Goal: Task Accomplishment & Management: Use online tool/utility

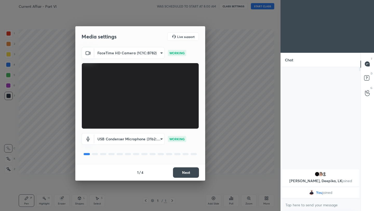
click at [193, 175] on button "Next" at bounding box center [186, 172] width 26 height 10
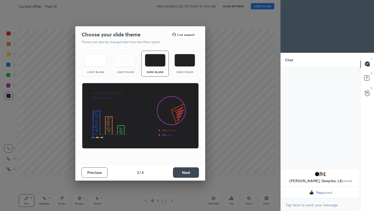
click at [193, 175] on button "Next" at bounding box center [186, 172] width 26 height 10
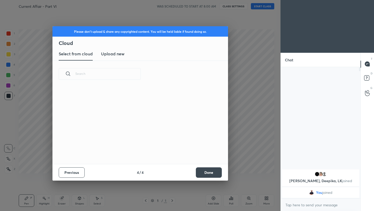
scroll to position [77, 167]
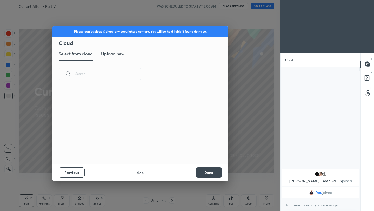
click at [208, 174] on button "Done" at bounding box center [209, 172] width 26 height 10
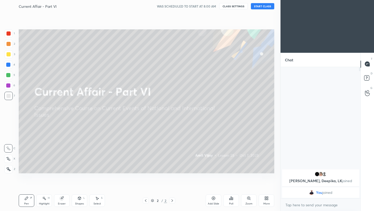
click at [265, 198] on icon at bounding box center [265, 196] width 1 height 1
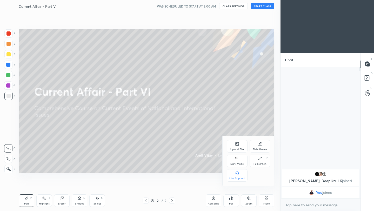
click at [236, 146] on div "Upload File" at bounding box center [237, 146] width 21 height 12
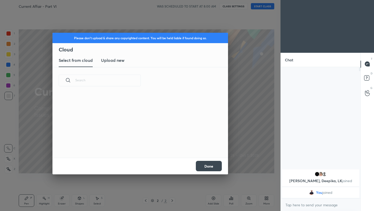
scroll to position [64, 167]
click at [110, 62] on h3 "Upload new" at bounding box center [112, 60] width 23 height 6
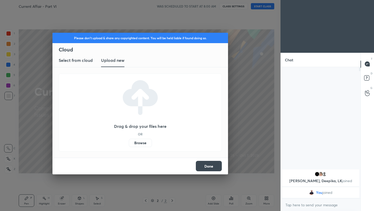
click at [142, 144] on label "Browse" at bounding box center [140, 143] width 23 height 8
click at [129, 144] on input "Browse" at bounding box center [129, 143] width 0 height 8
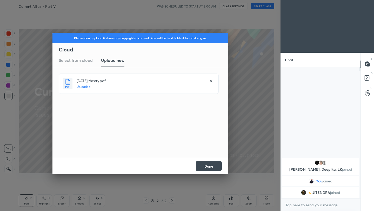
click at [214, 165] on button "Done" at bounding box center [209, 166] width 26 height 10
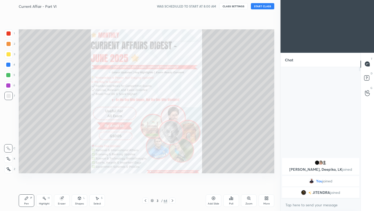
click at [265, 6] on button "START CLASS" at bounding box center [262, 6] width 23 height 6
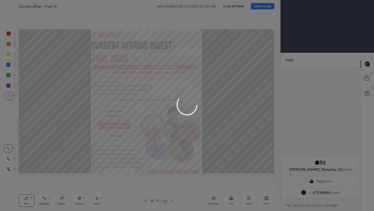
type textarea "x"
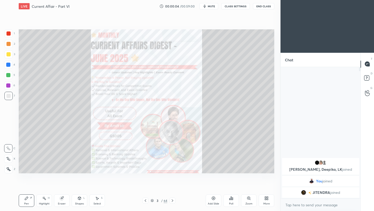
click at [173, 200] on icon at bounding box center [173, 200] width 2 height 3
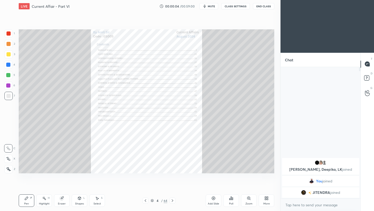
click at [172, 200] on icon at bounding box center [172, 200] width 4 height 4
click at [172, 199] on icon at bounding box center [173, 200] width 2 height 3
click at [172, 200] on icon at bounding box center [172, 200] width 4 height 4
click at [172, 201] on icon at bounding box center [173, 200] width 2 height 3
click at [162, 201] on div "/" at bounding box center [162, 200] width 2 height 3
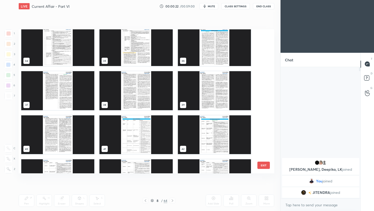
scroll to position [483, 0]
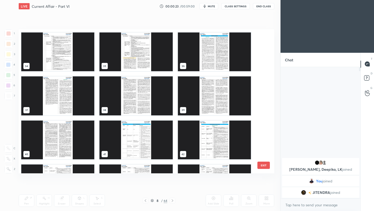
click at [138, 142] on img "grid" at bounding box center [135, 139] width 73 height 39
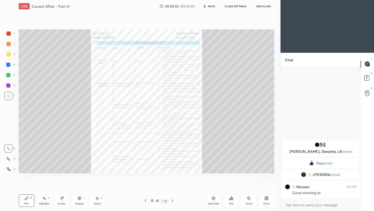
click at [249, 203] on div "Zoom" at bounding box center [248, 203] width 7 height 3
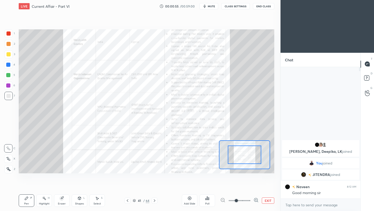
click at [249, 202] on span at bounding box center [239, 200] width 22 height 8
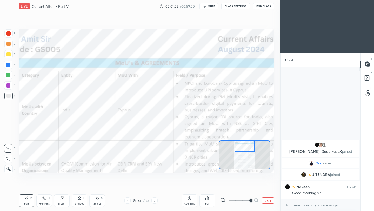
click at [248, 140] on div "Setting up your live class Poll for secs No correct answer Start poll" at bounding box center [146, 101] width 255 height 144
click at [8, 31] on div at bounding box center [8, 33] width 8 height 8
click at [7, 168] on icon at bounding box center [8, 169] width 5 height 4
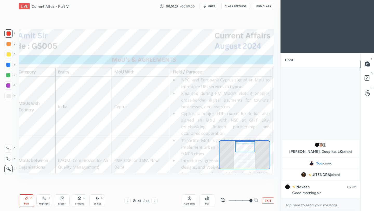
click at [242, 150] on div at bounding box center [245, 146] width 20 height 11
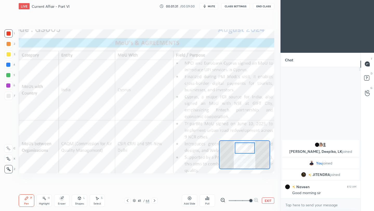
click at [246, 150] on div at bounding box center [245, 147] width 20 height 11
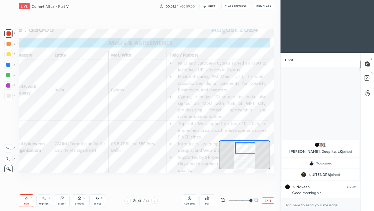
click at [248, 146] on div at bounding box center [245, 147] width 20 height 11
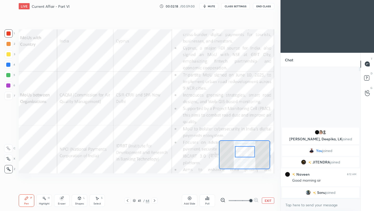
drag, startPoint x: 247, startPoint y: 154, endPoint x: 245, endPoint y: 151, distance: 3.5
click at [245, 150] on div at bounding box center [245, 151] width 20 height 11
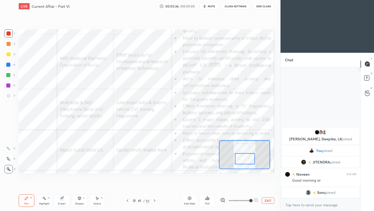
drag, startPoint x: 247, startPoint y: 152, endPoint x: 247, endPoint y: 159, distance: 7.0
click at [247, 159] on div at bounding box center [245, 158] width 20 height 11
click at [265, 7] on button "End Class" at bounding box center [263, 6] width 21 height 6
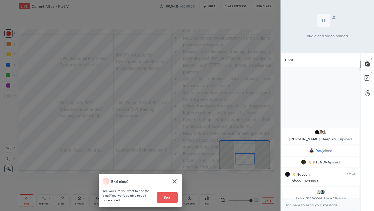
click at [237, 37] on div "End class? Are you sure you want to end the class? You won’t be able to edit on…" at bounding box center [140, 105] width 280 height 211
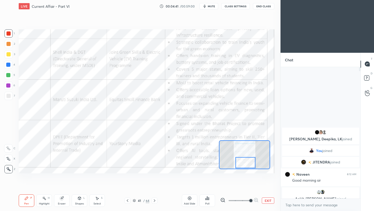
drag, startPoint x: 244, startPoint y: 162, endPoint x: 244, endPoint y: 166, distance: 3.6
click at [244, 166] on div at bounding box center [245, 162] width 20 height 11
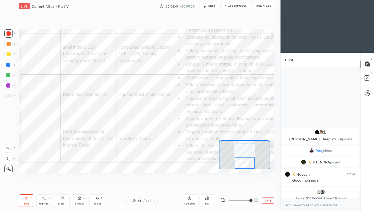
click at [248, 169] on div "Setting up your live class Poll for secs No correct answer Start poll" at bounding box center [146, 101] width 255 height 144
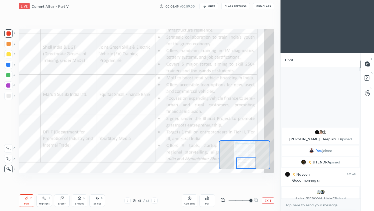
click at [250, 168] on div at bounding box center [246, 162] width 20 height 11
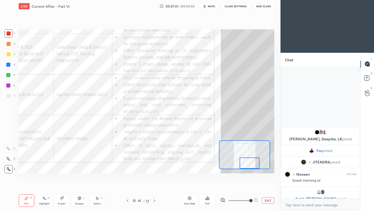
click at [247, 162] on div at bounding box center [249, 162] width 20 height 11
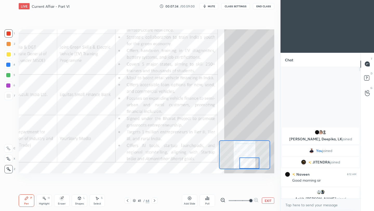
click at [154, 201] on icon at bounding box center [154, 200] width 4 height 4
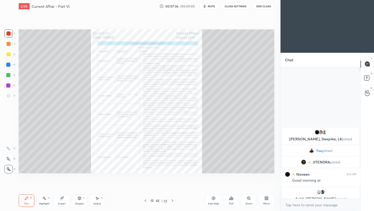
click at [248, 199] on icon at bounding box center [248, 197] width 3 height 3
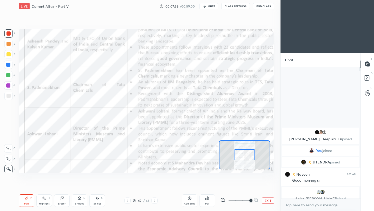
click at [248, 200] on span at bounding box center [239, 200] width 22 height 8
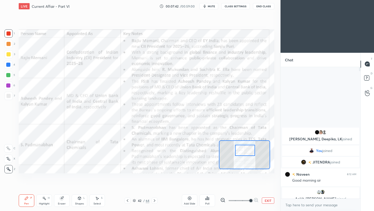
drag, startPoint x: 247, startPoint y: 156, endPoint x: 248, endPoint y: 151, distance: 4.5
click at [247, 152] on div at bounding box center [245, 150] width 20 height 11
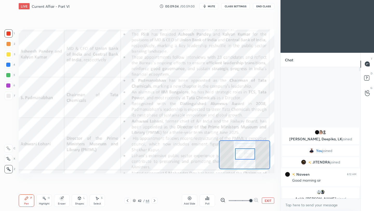
drag, startPoint x: 248, startPoint y: 154, endPoint x: 249, endPoint y: 157, distance: 3.6
click at [249, 157] on div at bounding box center [245, 153] width 20 height 11
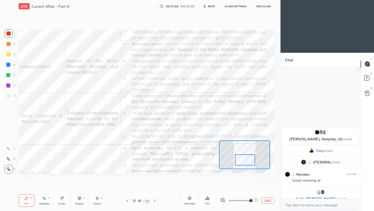
drag, startPoint x: 248, startPoint y: 157, endPoint x: 248, endPoint y: 162, distance: 5.7
click at [248, 162] on div at bounding box center [245, 159] width 20 height 11
click at [238, 8] on button "CLASS SETTINGS" at bounding box center [235, 6] width 29 height 6
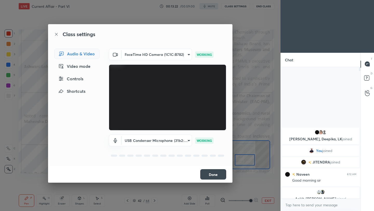
click at [215, 176] on button "Done" at bounding box center [213, 174] width 26 height 10
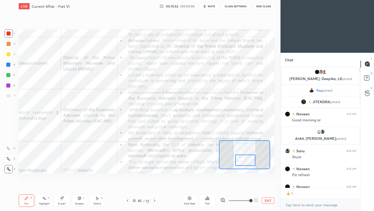
scroll to position [119, 78]
drag, startPoint x: 251, startPoint y: 155, endPoint x: 251, endPoint y: 160, distance: 5.5
click at [251, 160] on div at bounding box center [245, 160] width 20 height 11
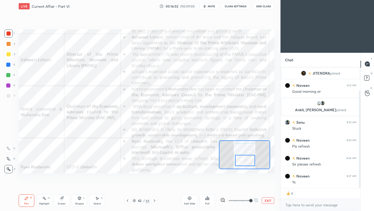
scroll to position [19, 0]
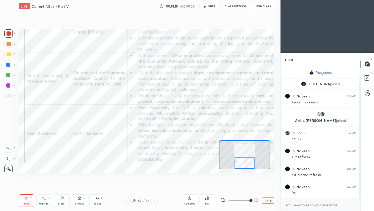
click at [248, 164] on div at bounding box center [244, 162] width 20 height 11
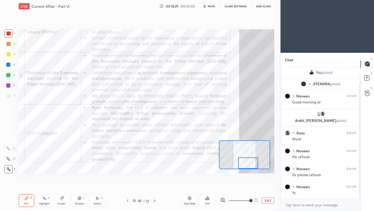
drag, startPoint x: 244, startPoint y: 165, endPoint x: 247, endPoint y: 165, distance: 2.6
click at [247, 165] on div at bounding box center [248, 162] width 20 height 11
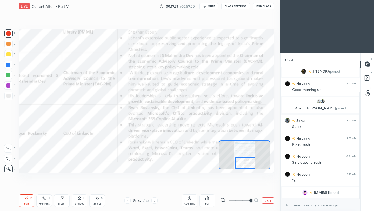
click at [248, 169] on div "Setting up your live class Poll for secs No correct answer Start poll" at bounding box center [146, 101] width 255 height 144
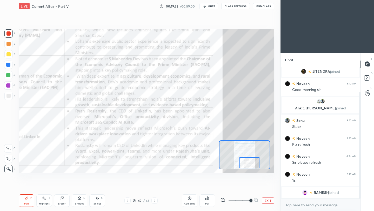
drag, startPoint x: 248, startPoint y: 162, endPoint x: 252, endPoint y: 162, distance: 3.4
click at [252, 162] on div at bounding box center [249, 162] width 20 height 11
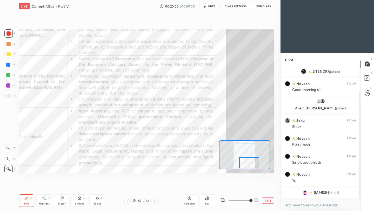
click at [154, 200] on icon at bounding box center [154, 200] width 4 height 4
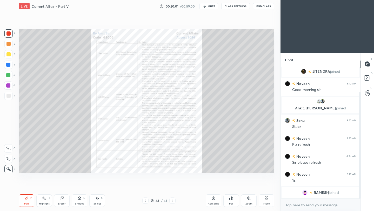
click at [248, 200] on div "Zoom" at bounding box center [249, 200] width 16 height 12
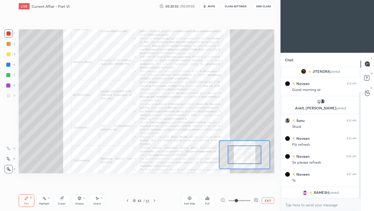
click at [245, 201] on span at bounding box center [239, 200] width 22 height 8
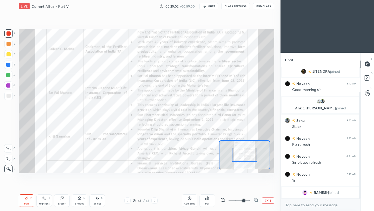
click at [245, 201] on span at bounding box center [243, 200] width 3 height 3
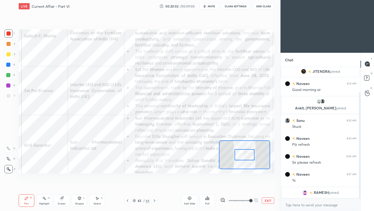
click at [249, 200] on span at bounding box center [250, 200] width 3 height 3
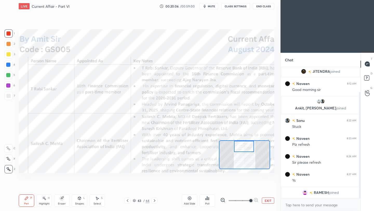
drag, startPoint x: 246, startPoint y: 155, endPoint x: 245, endPoint y: 145, distance: 10.4
click at [245, 145] on div at bounding box center [244, 146] width 20 height 11
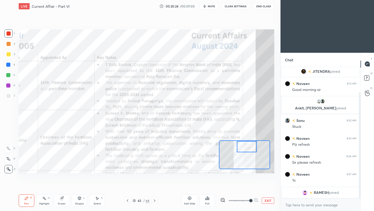
drag, startPoint x: 245, startPoint y: 149, endPoint x: 249, endPoint y: 150, distance: 3.1
click at [249, 150] on div at bounding box center [247, 146] width 20 height 11
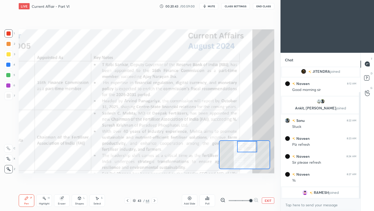
click at [266, 6] on button "End Class" at bounding box center [263, 6] width 21 height 6
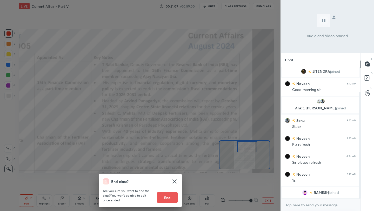
click at [246, 68] on div "End class? Are you sure you want to end the class? You won’t be able to edit on…" at bounding box center [140, 105] width 280 height 211
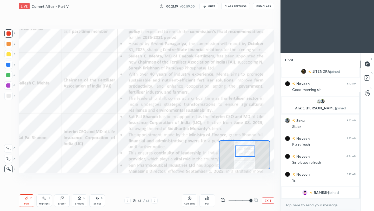
drag, startPoint x: 249, startPoint y: 152, endPoint x: 246, endPoint y: 154, distance: 3.0
click at [246, 154] on div at bounding box center [245, 150] width 20 height 11
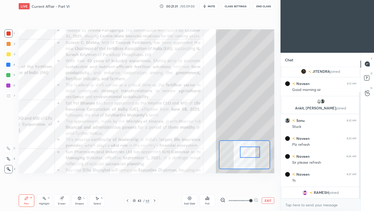
drag, startPoint x: 247, startPoint y: 153, endPoint x: 251, endPoint y: 154, distance: 4.8
click at [251, 154] on div at bounding box center [250, 151] width 20 height 11
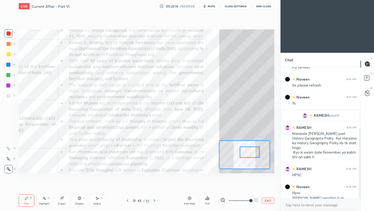
scroll to position [113, 0]
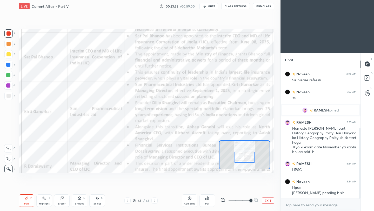
drag, startPoint x: 253, startPoint y: 156, endPoint x: 248, endPoint y: 161, distance: 7.0
click at [248, 161] on div at bounding box center [244, 157] width 20 height 11
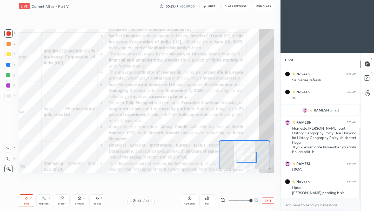
click at [247, 159] on div at bounding box center [246, 157] width 20 height 11
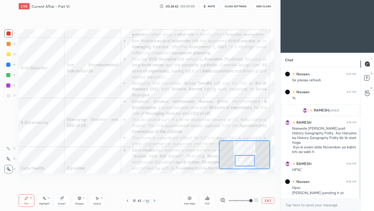
drag, startPoint x: 251, startPoint y: 160, endPoint x: 249, endPoint y: 164, distance: 4.0
click at [249, 164] on div at bounding box center [245, 160] width 20 height 11
click at [269, 8] on button "End Class" at bounding box center [263, 6] width 21 height 6
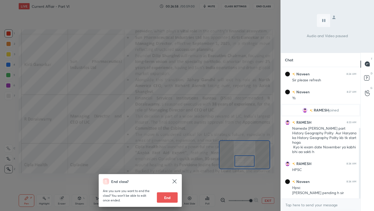
click at [222, 106] on div "End class? Are you sure you want to end the class? You won’t be able to edit on…" at bounding box center [140, 105] width 280 height 211
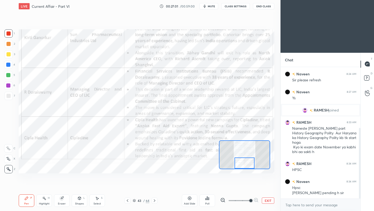
drag, startPoint x: 245, startPoint y: 159, endPoint x: 245, endPoint y: 163, distance: 3.9
click at [245, 163] on div at bounding box center [244, 162] width 20 height 11
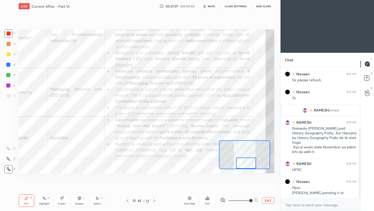
drag, startPoint x: 249, startPoint y: 164, endPoint x: 252, endPoint y: 165, distance: 2.9
click at [252, 165] on div at bounding box center [246, 162] width 20 height 11
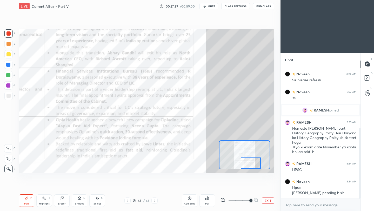
drag, startPoint x: 251, startPoint y: 165, endPoint x: 254, endPoint y: 165, distance: 3.1
click at [254, 165] on div at bounding box center [251, 162] width 20 height 11
click at [155, 201] on icon at bounding box center [154, 200] width 4 height 4
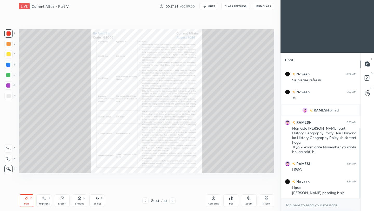
click at [248, 199] on icon at bounding box center [248, 197] width 3 height 3
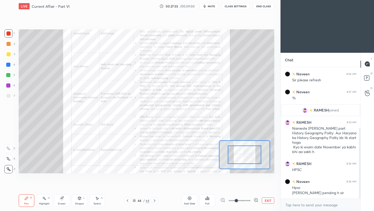
click at [249, 201] on span at bounding box center [239, 200] width 22 height 8
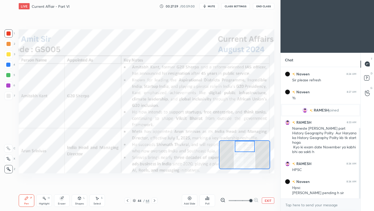
drag, startPoint x: 248, startPoint y: 154, endPoint x: 248, endPoint y: 145, distance: 9.3
click at [248, 145] on div at bounding box center [245, 146] width 20 height 11
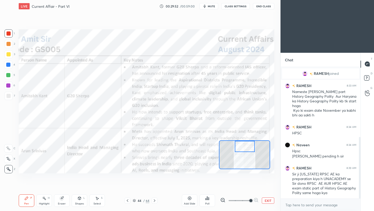
scroll to position [173, 0]
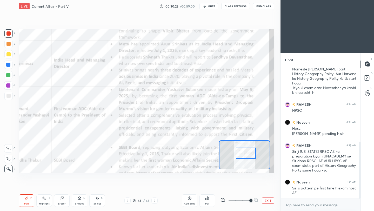
drag, startPoint x: 245, startPoint y: 148, endPoint x: 246, endPoint y: 155, distance: 6.8
click at [246, 155] on div at bounding box center [246, 152] width 20 height 11
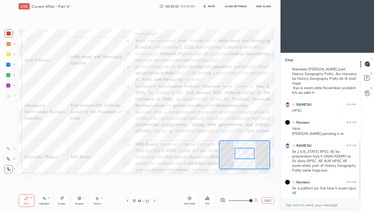
click at [246, 155] on div at bounding box center [244, 153] width 20 height 11
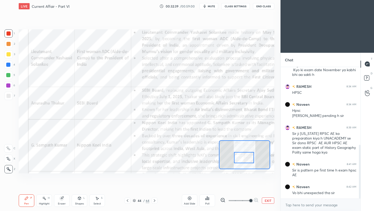
click at [248, 158] on div at bounding box center [244, 157] width 20 height 11
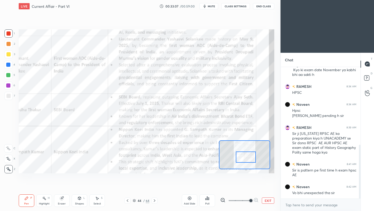
click at [247, 161] on div at bounding box center [246, 156] width 20 height 11
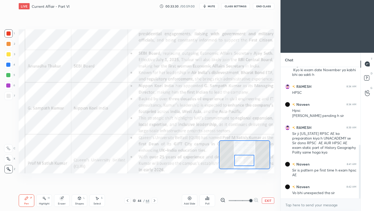
drag, startPoint x: 249, startPoint y: 158, endPoint x: 247, endPoint y: 162, distance: 3.8
click at [247, 162] on div at bounding box center [244, 160] width 20 height 11
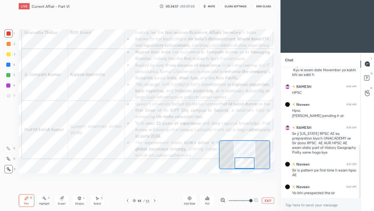
drag, startPoint x: 247, startPoint y: 160, endPoint x: 247, endPoint y: 164, distance: 3.9
click at [247, 164] on div at bounding box center [244, 162] width 20 height 11
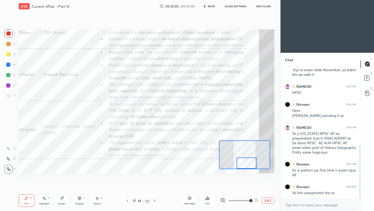
click at [253, 165] on div at bounding box center [246, 162] width 20 height 11
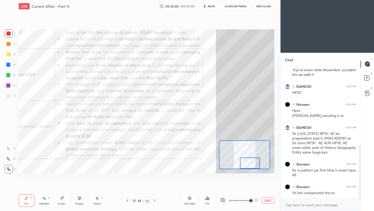
drag, startPoint x: 247, startPoint y: 164, endPoint x: 250, endPoint y: 164, distance: 3.6
click at [250, 164] on div at bounding box center [250, 162] width 20 height 11
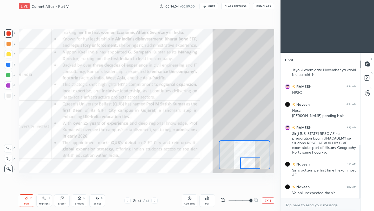
click at [154, 201] on icon at bounding box center [154, 200] width 4 height 4
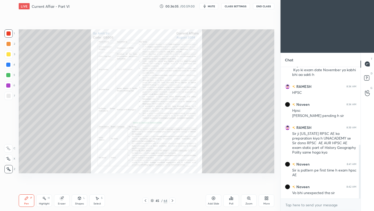
click at [251, 199] on div "Zoom" at bounding box center [249, 200] width 16 height 12
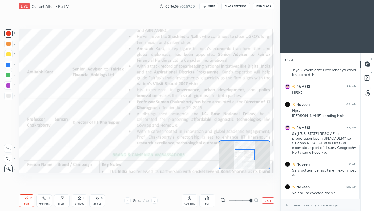
click at [250, 201] on span at bounding box center [239, 200] width 22 height 8
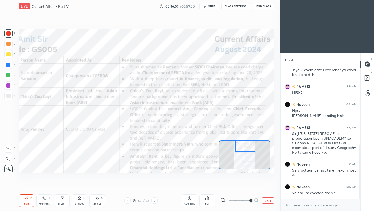
drag, startPoint x: 251, startPoint y: 151, endPoint x: 251, endPoint y: 140, distance: 10.4
click at [251, 141] on div at bounding box center [245, 146] width 20 height 11
click at [265, 9] on button "End Class" at bounding box center [263, 6] width 21 height 6
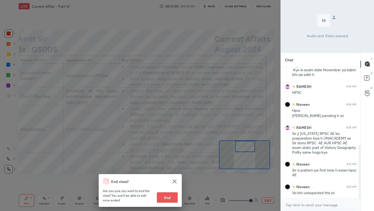
click at [189, 31] on div "End class? Are you sure you want to end the class? You won’t be able to edit on…" at bounding box center [140, 105] width 280 height 211
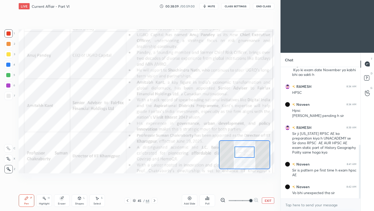
drag, startPoint x: 250, startPoint y: 153, endPoint x: 250, endPoint y: 157, distance: 4.7
click at [250, 157] on div at bounding box center [244, 151] width 20 height 11
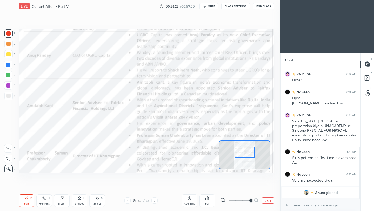
scroll to position [221, 0]
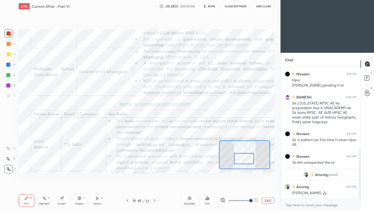
drag, startPoint x: 250, startPoint y: 154, endPoint x: 249, endPoint y: 161, distance: 6.5
click at [249, 161] on div at bounding box center [244, 158] width 20 height 11
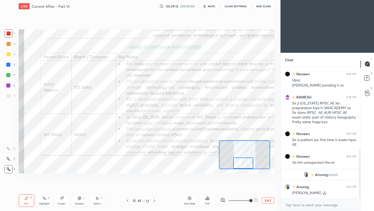
drag, startPoint x: 245, startPoint y: 161, endPoint x: 244, endPoint y: 167, distance: 5.8
click at [244, 167] on div at bounding box center [243, 162] width 20 height 11
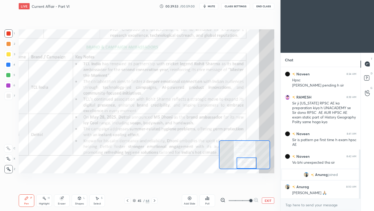
drag, startPoint x: 247, startPoint y: 163, endPoint x: 250, endPoint y: 163, distance: 3.4
click at [250, 163] on div at bounding box center [246, 162] width 20 height 11
click at [155, 200] on icon at bounding box center [155, 200] width 2 height 3
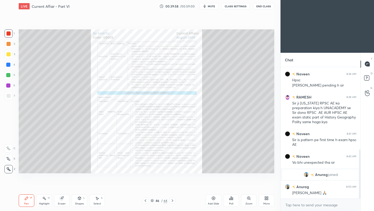
click at [249, 199] on icon at bounding box center [248, 197] width 3 height 3
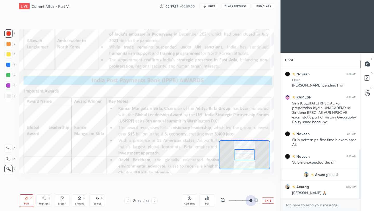
click at [248, 201] on span at bounding box center [239, 200] width 22 height 8
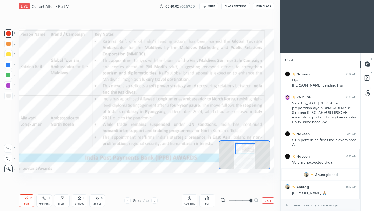
drag, startPoint x: 249, startPoint y: 153, endPoint x: 249, endPoint y: 147, distance: 5.2
click at [249, 147] on div at bounding box center [245, 148] width 20 height 11
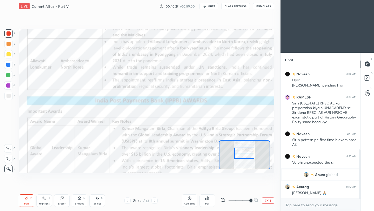
drag, startPoint x: 249, startPoint y: 151, endPoint x: 248, endPoint y: 156, distance: 4.5
click at [248, 156] on div at bounding box center [244, 152] width 20 height 11
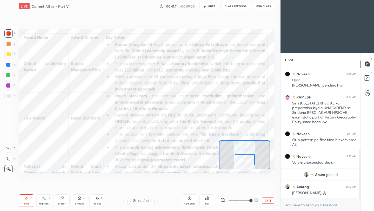
drag, startPoint x: 244, startPoint y: 156, endPoint x: 244, endPoint y: 161, distance: 4.9
click at [245, 162] on div at bounding box center [245, 159] width 20 height 11
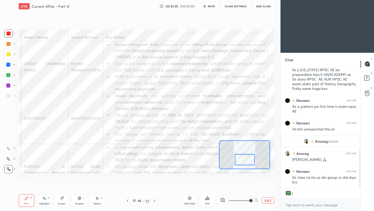
click at [264, 8] on button "End Class" at bounding box center [263, 6] width 21 height 6
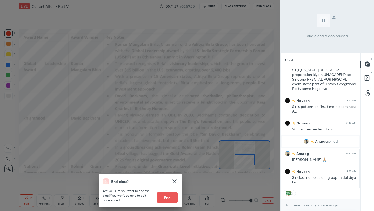
click at [179, 147] on div "End class? Are you sure you want to end the class? You won’t be able to edit on…" at bounding box center [140, 105] width 280 height 211
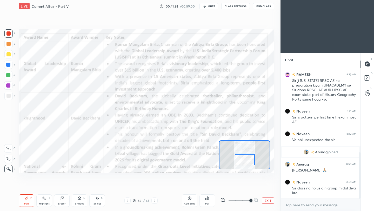
scroll to position [249, 0]
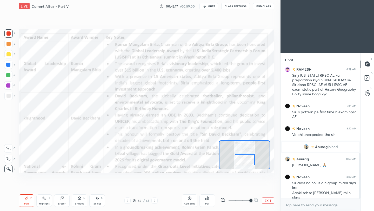
click at [263, 8] on button "End Class" at bounding box center [263, 6] width 21 height 6
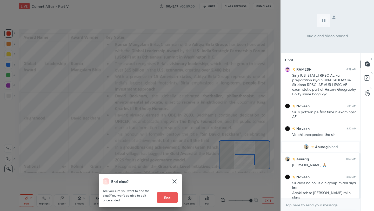
click at [167, 200] on button "End" at bounding box center [167, 197] width 21 height 10
type textarea "x"
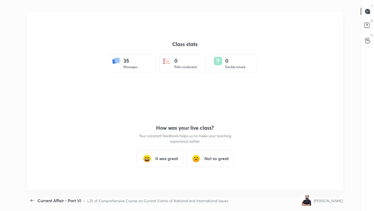
scroll to position [177, 369]
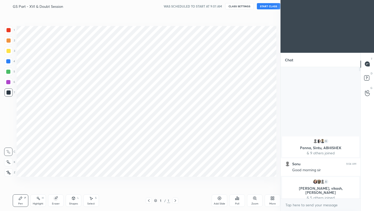
scroll to position [177, 260]
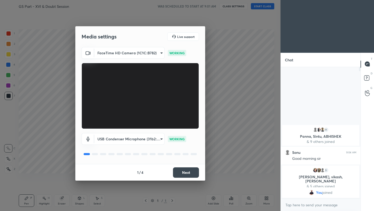
click at [193, 171] on button "Next" at bounding box center [186, 172] width 26 height 10
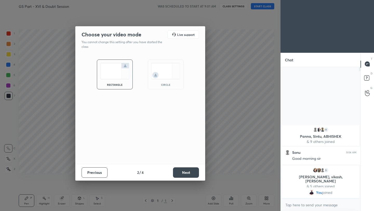
click at [193, 171] on button "Next" at bounding box center [186, 172] width 26 height 10
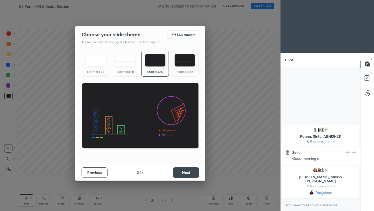
click at [193, 171] on button "Next" at bounding box center [186, 172] width 26 height 10
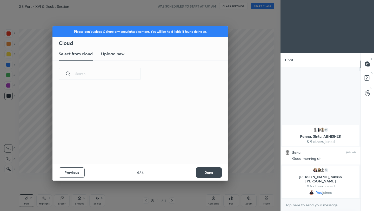
scroll to position [77, 167]
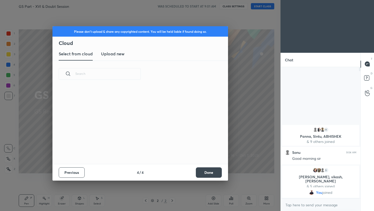
click at [114, 56] on h3 "Upload new" at bounding box center [112, 54] width 23 height 6
click at [142, 144] on label "Browse" at bounding box center [140, 143] width 23 height 8
click at [129, 144] on input "Browse" at bounding box center [129, 143] width 0 height 8
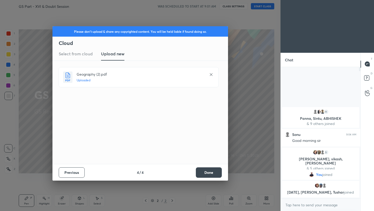
click at [215, 172] on button "Done" at bounding box center [209, 172] width 26 height 10
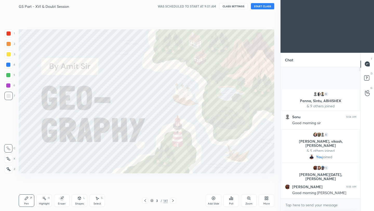
click at [265, 7] on button "START CLASS" at bounding box center [262, 6] width 23 height 6
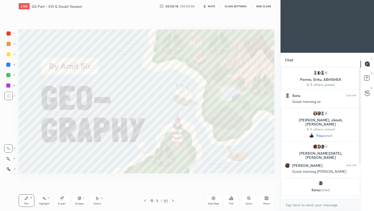
click at [173, 202] on icon at bounding box center [173, 200] width 4 height 4
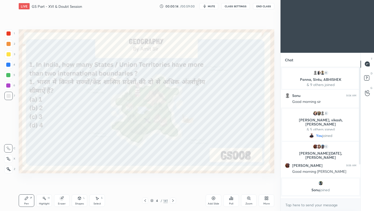
click at [173, 201] on icon at bounding box center [173, 200] width 4 height 4
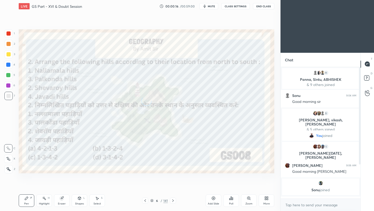
click at [173, 201] on icon at bounding box center [173, 200] width 4 height 4
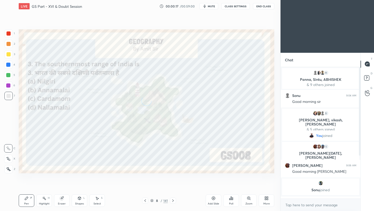
click at [173, 201] on icon at bounding box center [173, 200] width 4 height 4
click at [174, 201] on icon at bounding box center [173, 200] width 4 height 4
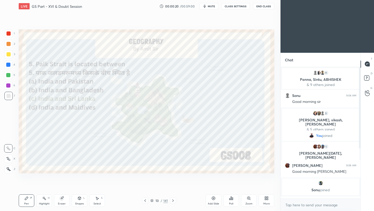
click at [173, 201] on icon at bounding box center [173, 200] width 4 height 4
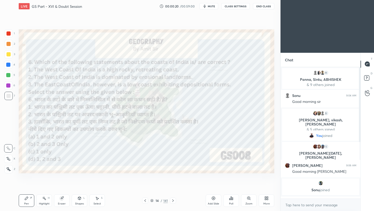
click at [173, 201] on icon at bounding box center [173, 200] width 4 height 4
click at [174, 201] on icon at bounding box center [173, 200] width 4 height 4
click at [173, 201] on icon at bounding box center [173, 200] width 4 height 4
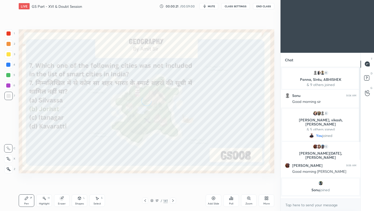
click at [174, 201] on icon at bounding box center [173, 200] width 4 height 4
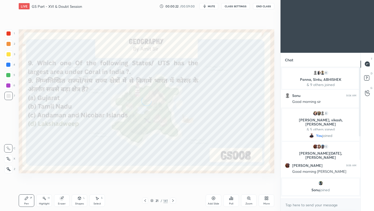
click at [174, 201] on icon at bounding box center [173, 200] width 4 height 4
click at [173, 201] on icon at bounding box center [173, 200] width 4 height 4
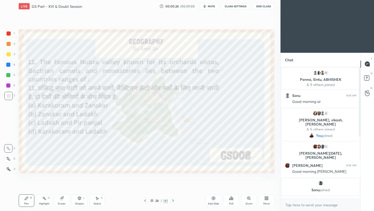
click at [173, 201] on icon at bounding box center [173, 200] width 4 height 4
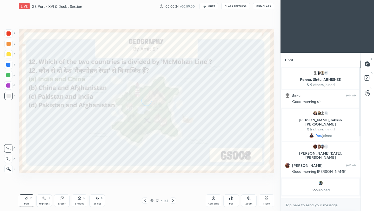
click at [173, 201] on icon at bounding box center [173, 200] width 4 height 4
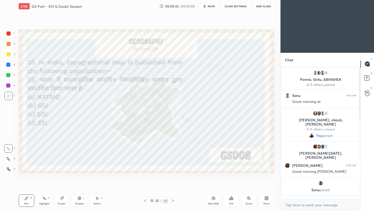
click at [173, 201] on icon at bounding box center [173, 200] width 4 height 4
click at [173, 201] on icon at bounding box center [173, 200] width 2 height 3
click at [233, 201] on div "Poll" at bounding box center [231, 200] width 16 height 12
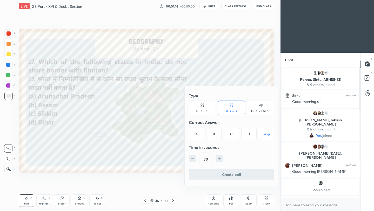
click at [249, 136] on div "D" at bounding box center [248, 133] width 15 height 12
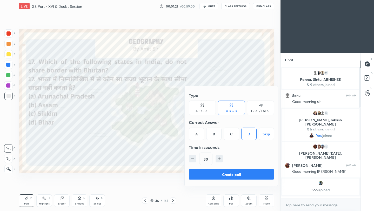
click at [239, 175] on button "Create poll" at bounding box center [231, 174] width 85 height 10
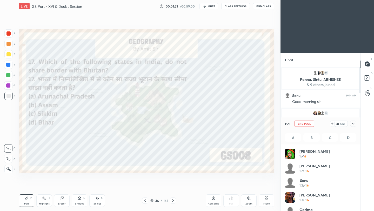
scroll to position [61, 70]
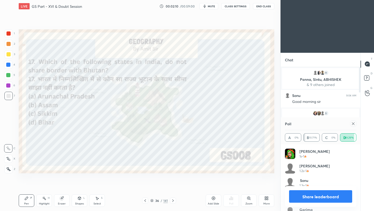
click at [268, 197] on icon at bounding box center [266, 198] width 4 height 4
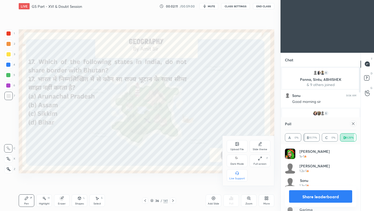
click at [237, 148] on div "Upload File" at bounding box center [236, 149] width 13 height 3
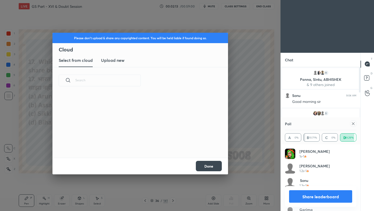
scroll to position [64, 167]
click at [115, 63] on h3 "Upload new" at bounding box center [112, 60] width 23 height 6
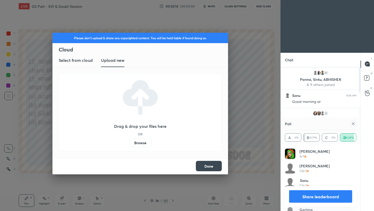
click at [140, 144] on label "Browse" at bounding box center [140, 143] width 23 height 8
click at [129, 144] on input "Browse" at bounding box center [129, 143] width 0 height 8
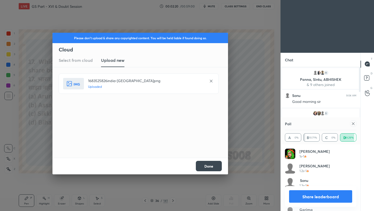
click at [206, 169] on button "Done" at bounding box center [209, 166] width 26 height 10
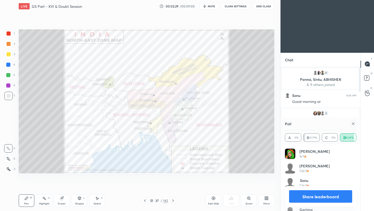
click at [9, 35] on div at bounding box center [8, 33] width 4 height 4
click at [10, 171] on div at bounding box center [8, 169] width 8 height 8
click at [353, 123] on icon at bounding box center [353, 123] width 4 height 4
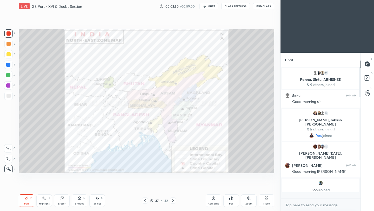
scroll to position [2, 2]
click at [145, 201] on icon at bounding box center [145, 200] width 4 height 4
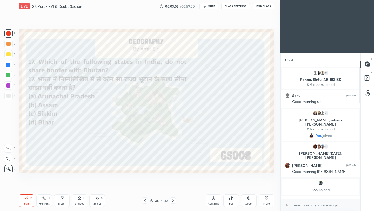
click at [172, 200] on icon at bounding box center [173, 200] width 4 height 4
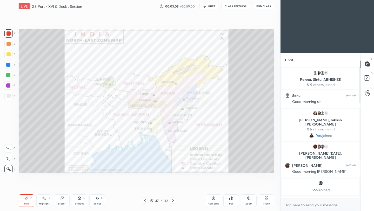
click at [172, 200] on icon at bounding box center [173, 200] width 4 height 4
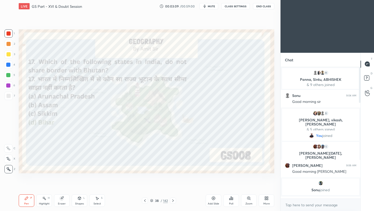
click at [172, 201] on icon at bounding box center [173, 200] width 4 height 4
click at [230, 201] on div "Poll" at bounding box center [231, 200] width 16 height 12
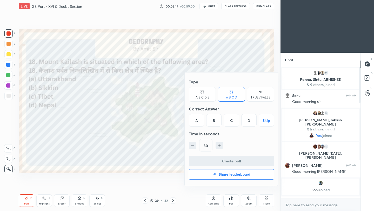
click at [231, 121] on div "C" at bounding box center [230, 120] width 15 height 12
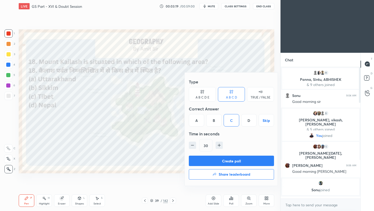
click at [220, 160] on button "Create poll" at bounding box center [231, 160] width 85 height 10
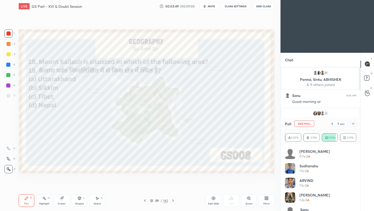
scroll to position [61, 70]
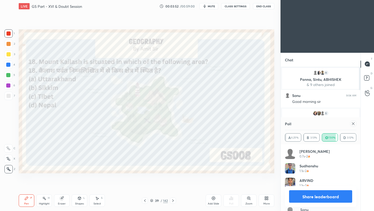
click at [265, 197] on icon at bounding box center [265, 196] width 1 height 1
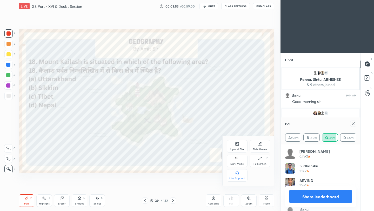
click at [238, 145] on icon at bounding box center [236, 143] width 3 height 3
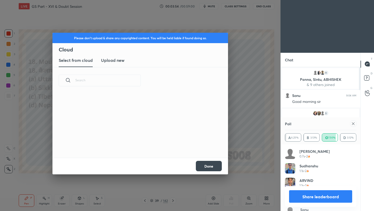
scroll to position [2, 3]
click at [114, 60] on h3 "Upload new" at bounding box center [112, 60] width 23 height 6
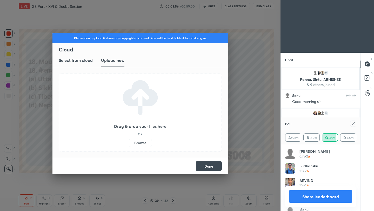
click at [142, 142] on label "Browse" at bounding box center [140, 143] width 23 height 8
click at [129, 142] on input "Browse" at bounding box center [129, 143] width 0 height 8
click at [141, 143] on label "Browse" at bounding box center [140, 143] width 23 height 8
click at [129, 143] on input "Browse" at bounding box center [129, 143] width 0 height 8
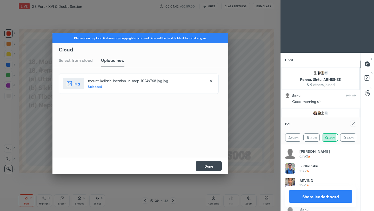
click at [207, 168] on button "Done" at bounding box center [209, 166] width 26 height 10
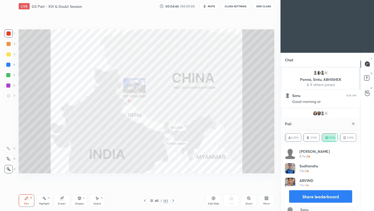
click at [353, 124] on icon at bounding box center [353, 123] width 4 height 4
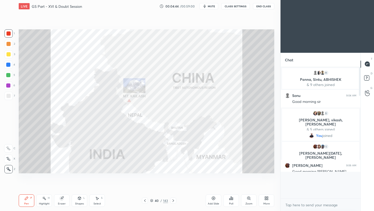
scroll to position [80, 78]
click at [146, 201] on icon at bounding box center [145, 200] width 4 height 4
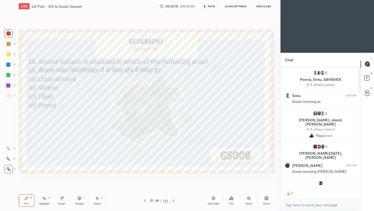
scroll to position [2, 2]
click at [174, 201] on icon at bounding box center [173, 200] width 4 height 4
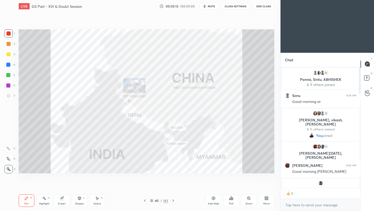
click at [174, 201] on icon at bounding box center [173, 200] width 4 height 4
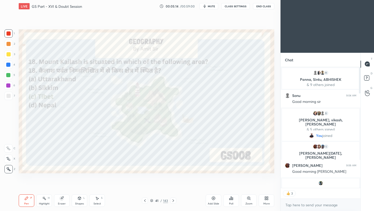
click at [173, 200] on icon at bounding box center [173, 200] width 4 height 4
click at [232, 200] on icon at bounding box center [232, 198] width 1 height 2
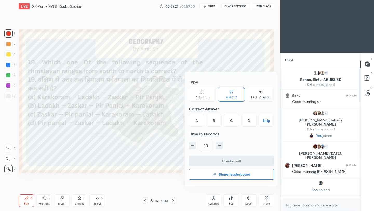
click at [247, 119] on div "D" at bounding box center [248, 120] width 15 height 12
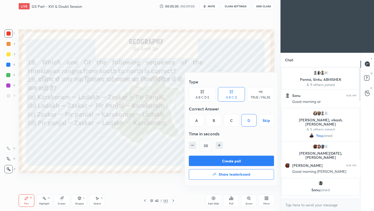
click at [246, 163] on button "Create poll" at bounding box center [231, 160] width 85 height 10
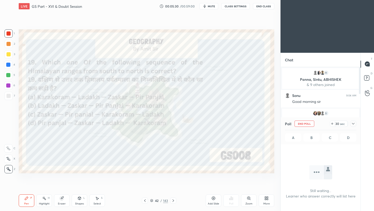
scroll to position [59, 78]
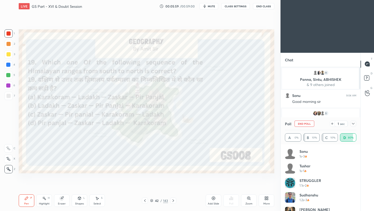
click at [354, 123] on icon at bounding box center [353, 124] width 3 height 2
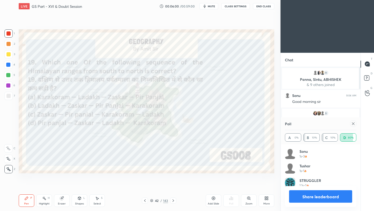
scroll to position [61, 70]
click at [352, 124] on icon at bounding box center [353, 123] width 4 height 4
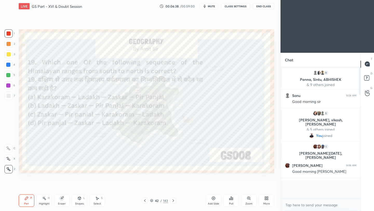
scroll to position [127, 78]
click at [173, 201] on icon at bounding box center [173, 200] width 2 height 3
click at [173, 201] on icon at bounding box center [173, 200] width 4 height 4
click at [232, 201] on div "Poll" at bounding box center [231, 200] width 16 height 12
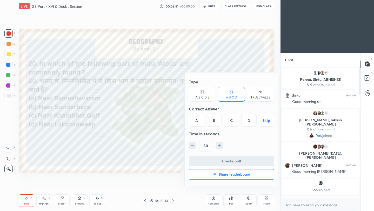
click at [248, 122] on div "D" at bounding box center [248, 120] width 15 height 12
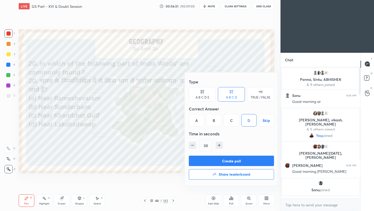
click at [238, 161] on button "Create poll" at bounding box center [231, 160] width 85 height 10
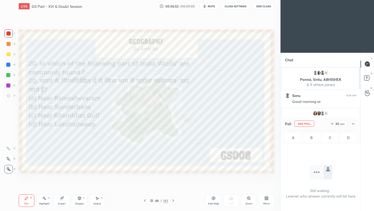
scroll to position [61, 78]
click at [353, 125] on icon at bounding box center [353, 123] width 4 height 4
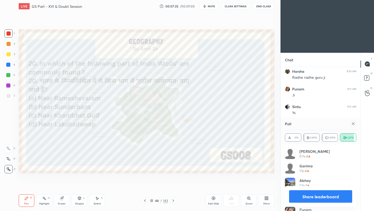
click at [352, 126] on div at bounding box center [353, 123] width 6 height 6
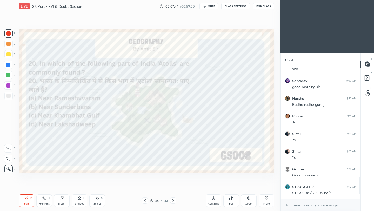
click at [173, 200] on icon at bounding box center [173, 200] width 4 height 4
click at [174, 201] on icon at bounding box center [173, 200] width 4 height 4
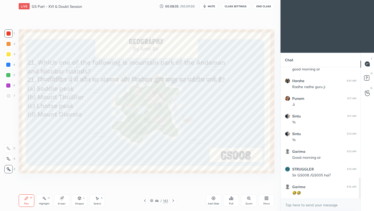
click at [229, 201] on div "Poll" at bounding box center [231, 200] width 16 height 12
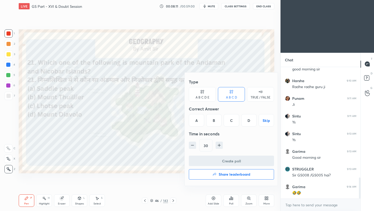
click at [232, 123] on div "C" at bounding box center [230, 120] width 15 height 12
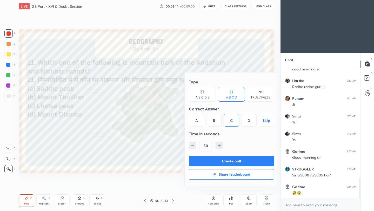
click at [227, 166] on div "Create poll Share leaderboard" at bounding box center [231, 168] width 85 height 26
click at [229, 163] on button "Create poll" at bounding box center [231, 160] width 85 height 10
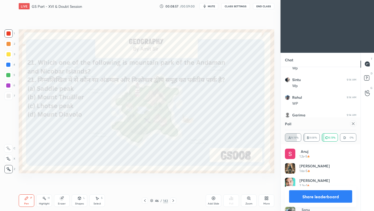
scroll to position [891, 0]
click at [354, 123] on icon at bounding box center [353, 123] width 4 height 4
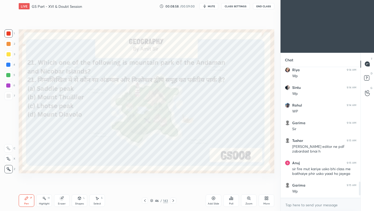
scroll to position [86, 78]
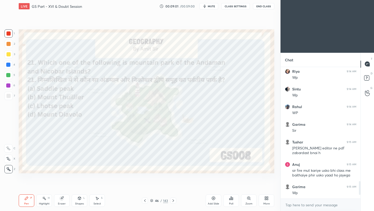
click at [232, 200] on icon at bounding box center [232, 198] width 1 height 2
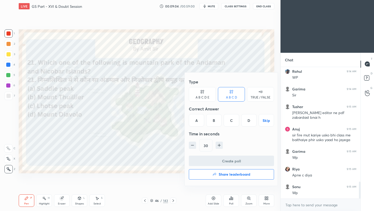
drag, startPoint x: 195, startPoint y: 122, endPoint x: 193, endPoint y: 125, distance: 3.8
click at [195, 122] on div "A" at bounding box center [196, 120] width 15 height 12
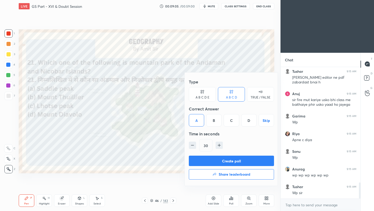
click at [218, 159] on button "Create poll" at bounding box center [231, 160] width 85 height 10
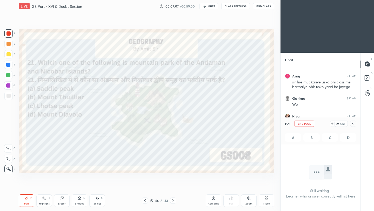
click at [352, 125] on icon at bounding box center [353, 123] width 4 height 4
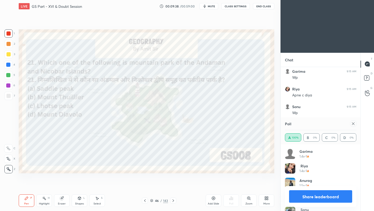
click at [355, 123] on icon at bounding box center [353, 123] width 4 height 4
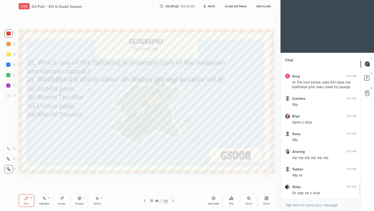
click at [173, 200] on icon at bounding box center [173, 200] width 4 height 4
click at [173, 201] on icon at bounding box center [173, 200] width 2 height 3
click at [231, 199] on icon at bounding box center [231, 198] width 4 height 4
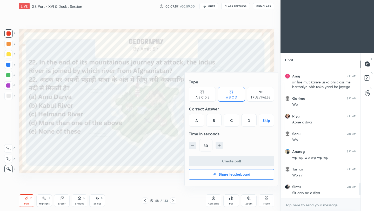
click at [232, 120] on div "C" at bounding box center [230, 120] width 15 height 12
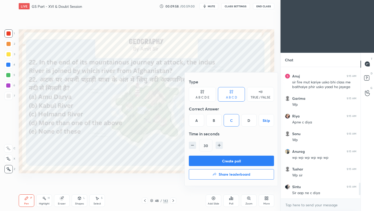
click at [225, 162] on button "Create poll" at bounding box center [231, 160] width 85 height 10
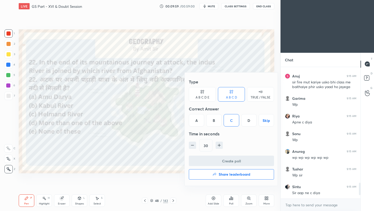
scroll to position [76, 78]
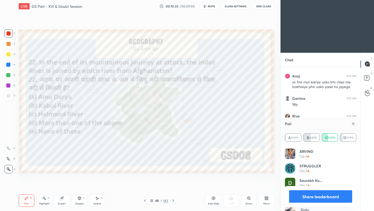
click at [351, 125] on icon at bounding box center [353, 123] width 4 height 4
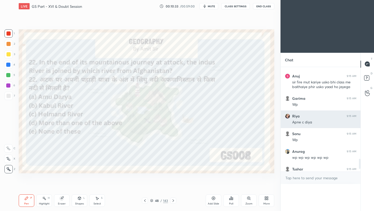
scroll to position [2, 2]
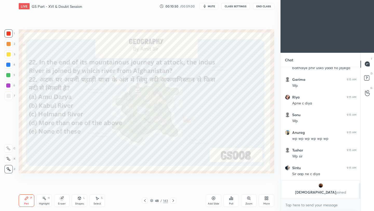
click at [173, 200] on icon at bounding box center [173, 200] width 4 height 4
click at [173, 201] on icon at bounding box center [173, 200] width 4 height 4
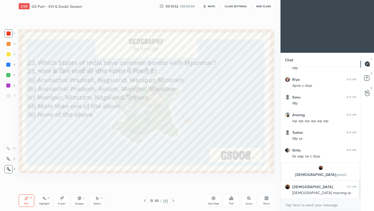
scroll to position [777, 0]
click at [233, 201] on div "Poll" at bounding box center [231, 200] width 16 height 12
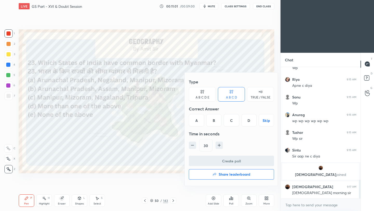
click at [195, 118] on div "A" at bounding box center [196, 120] width 15 height 12
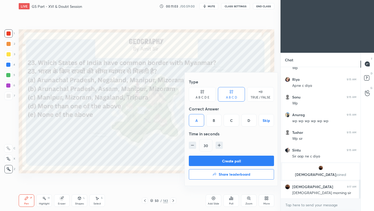
click at [220, 163] on button "Create poll" at bounding box center [231, 160] width 85 height 10
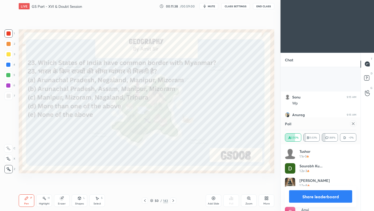
scroll to position [821, 0]
click at [265, 8] on button "End Class" at bounding box center [263, 6] width 21 height 6
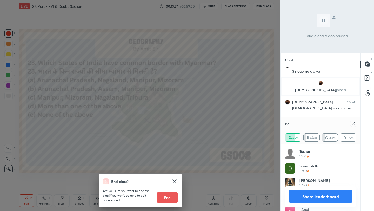
scroll to position [879, 0]
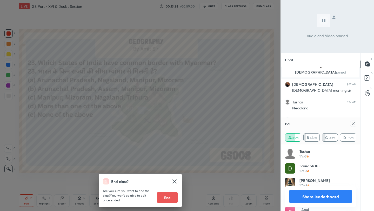
click at [246, 66] on div "End class? Are you sure you want to end the class? You won’t be able to edit on…" at bounding box center [140, 105] width 280 height 211
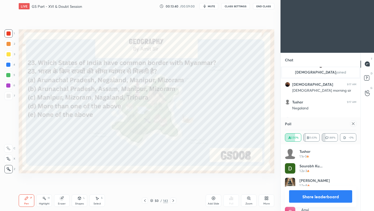
click at [353, 124] on icon at bounding box center [353, 123] width 4 height 4
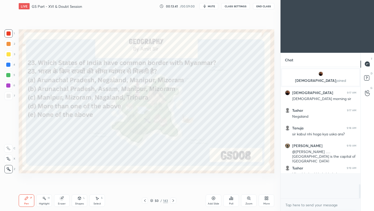
scroll to position [855, 0]
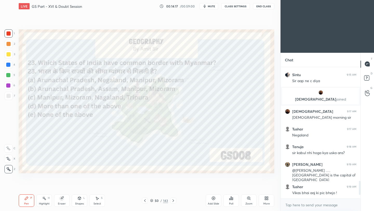
click at [267, 197] on icon at bounding box center [266, 196] width 1 height 1
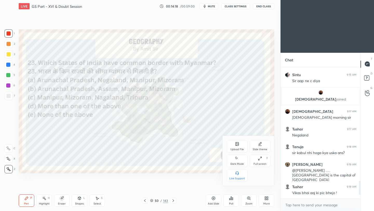
click at [236, 146] on icon at bounding box center [237, 144] width 4 height 4
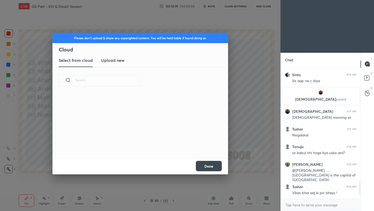
scroll to position [64, 167]
click at [121, 62] on h3 "Upload new" at bounding box center [112, 60] width 23 height 6
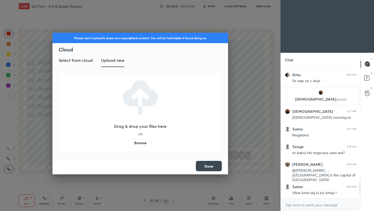
click at [141, 141] on label "Browse" at bounding box center [140, 143] width 23 height 8
click at [129, 141] on input "Browse" at bounding box center [129, 143] width 0 height 8
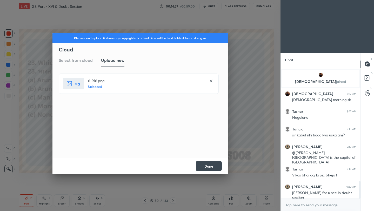
click at [220, 167] on button "Done" at bounding box center [209, 166] width 26 height 10
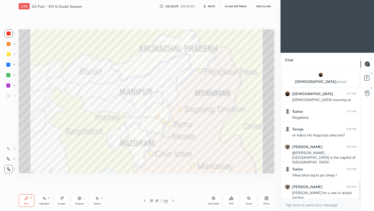
scroll to position [892, 0]
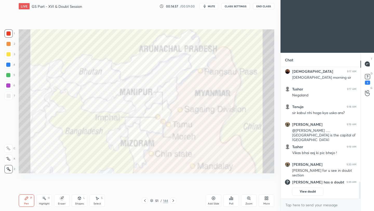
click at [145, 201] on icon at bounding box center [145, 200] width 2 height 3
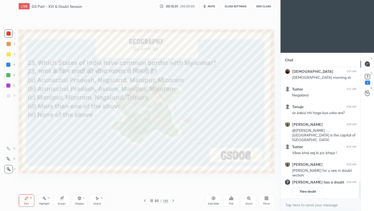
click at [171, 200] on icon at bounding box center [173, 200] width 4 height 4
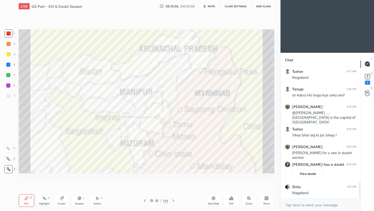
scroll to position [895, 0]
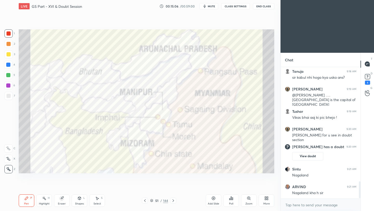
click at [145, 201] on icon at bounding box center [145, 200] width 4 height 4
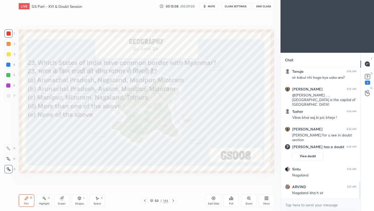
click at [172, 201] on icon at bounding box center [173, 200] width 4 height 4
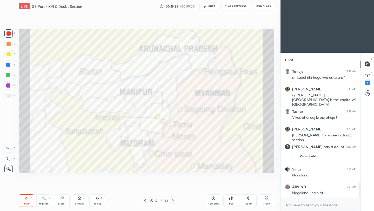
scroll to position [912, 0]
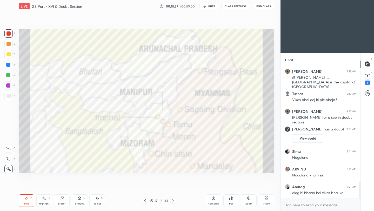
click at [267, 198] on icon at bounding box center [266, 198] width 4 height 4
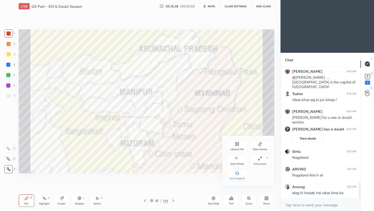
click at [237, 147] on div "Upload File" at bounding box center [237, 146] width 21 height 12
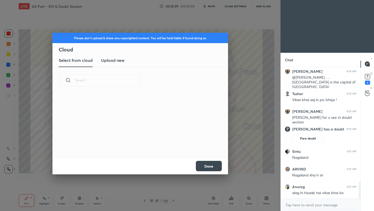
scroll to position [64, 167]
click at [118, 61] on h3 "Upload new" at bounding box center [112, 60] width 23 height 6
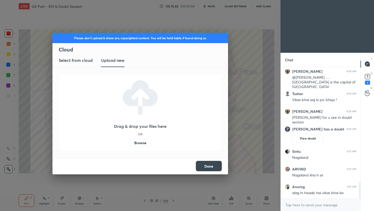
click at [140, 144] on label "Browse" at bounding box center [140, 143] width 23 height 8
click at [129, 144] on input "Browse" at bounding box center [129, 143] width 0 height 8
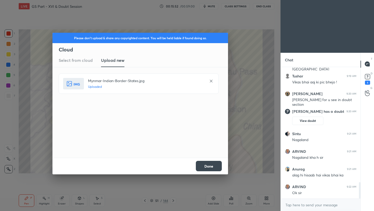
click at [207, 167] on button "Done" at bounding box center [209, 166] width 26 height 10
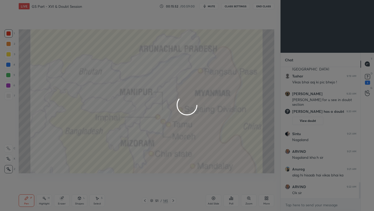
scroll to position [948, 0]
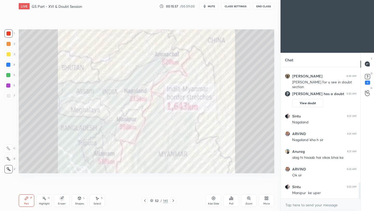
click at [145, 201] on icon at bounding box center [145, 200] width 4 height 4
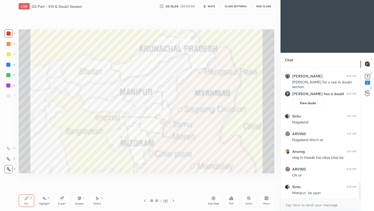
click at [172, 197] on div "Pen P Highlight H Eraser Shapes L Select S 51 / 145 Add Slide Poll Zoom More" at bounding box center [146, 200] width 255 height 21
click at [173, 201] on icon at bounding box center [173, 200] width 4 height 4
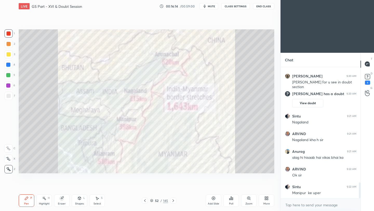
scroll to position [965, 0]
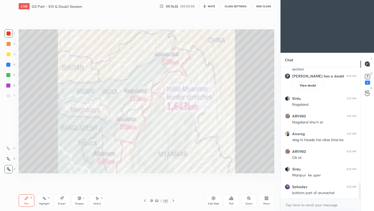
click at [173, 201] on icon at bounding box center [173, 200] width 2 height 3
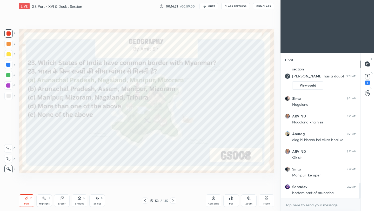
click at [173, 202] on div at bounding box center [173, 200] width 6 height 6
click at [231, 200] on icon at bounding box center [231, 198] width 4 height 4
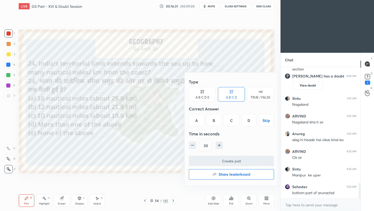
scroll to position [983, 0]
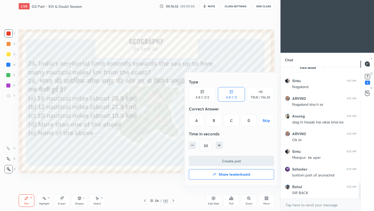
click at [213, 123] on div "B" at bounding box center [213, 120] width 15 height 12
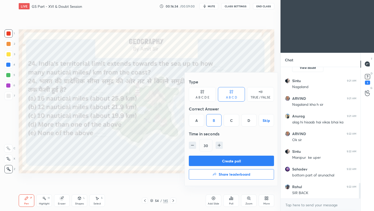
click at [230, 165] on button "Create poll" at bounding box center [231, 160] width 85 height 10
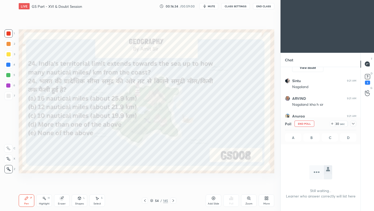
scroll to position [2, 2]
click at [352, 124] on icon at bounding box center [353, 124] width 3 height 2
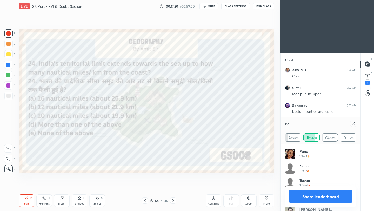
scroll to position [1022, 0]
click at [353, 123] on icon at bounding box center [353, 123] width 4 height 4
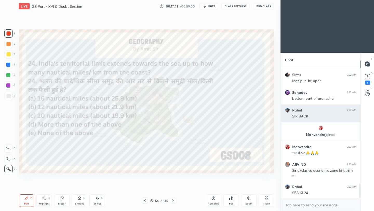
scroll to position [1030, 0]
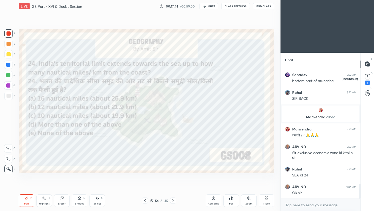
click at [368, 76] on rect at bounding box center [367, 76] width 5 height 5
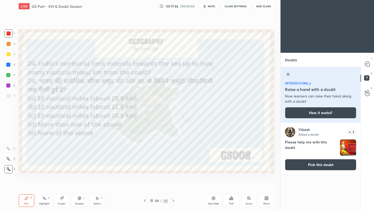
click at [348, 149] on img "grid" at bounding box center [348, 147] width 16 height 16
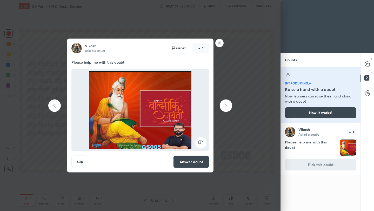
click at [219, 44] on rect at bounding box center [219, 43] width 8 height 8
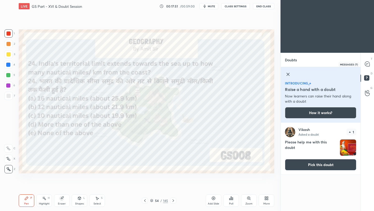
click at [368, 64] on icon at bounding box center [367, 63] width 5 height 5
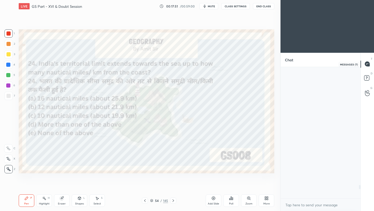
scroll to position [2, 2]
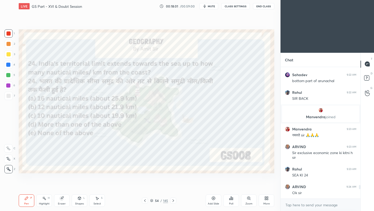
click at [172, 200] on icon at bounding box center [173, 200] width 4 height 4
click at [232, 200] on icon at bounding box center [232, 198] width 1 height 2
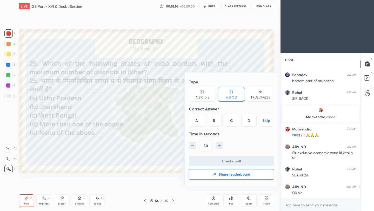
drag, startPoint x: 231, startPoint y: 122, endPoint x: 232, endPoint y: 131, distance: 9.1
click at [231, 122] on div "C" at bounding box center [230, 120] width 15 height 12
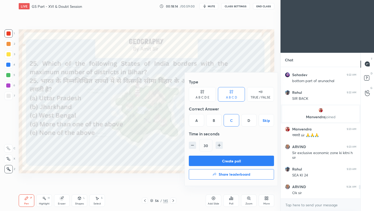
click at [233, 162] on button "Create poll" at bounding box center [231, 160] width 85 height 10
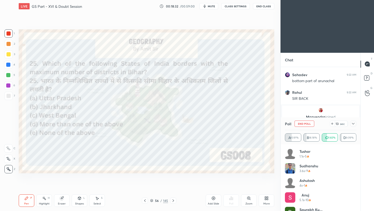
scroll to position [1187, 0]
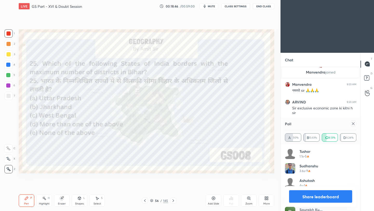
click at [353, 124] on icon at bounding box center [353, 123] width 4 height 4
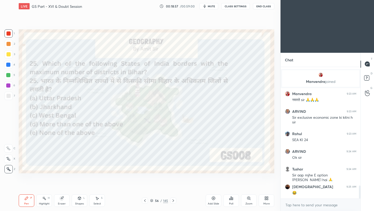
scroll to position [1195, 0]
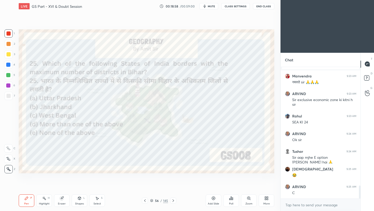
click at [234, 200] on div "Poll" at bounding box center [231, 200] width 16 height 12
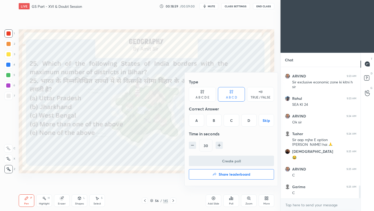
scroll to position [1230, 0]
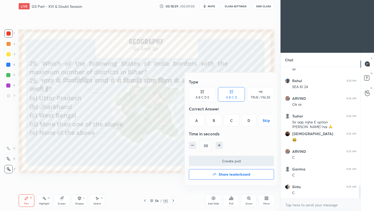
click at [249, 123] on div "D" at bounding box center [248, 120] width 15 height 12
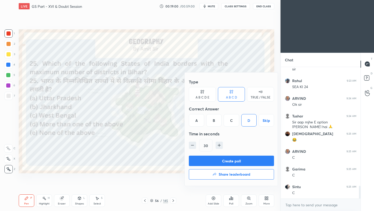
click at [229, 162] on button "Create poll" at bounding box center [231, 160] width 85 height 10
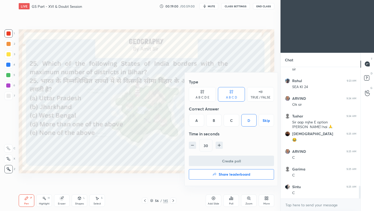
scroll to position [119, 78]
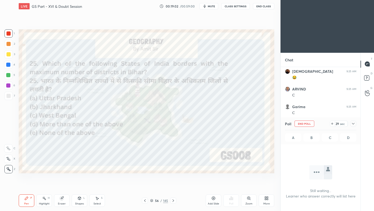
click at [353, 124] on icon at bounding box center [353, 123] width 4 height 4
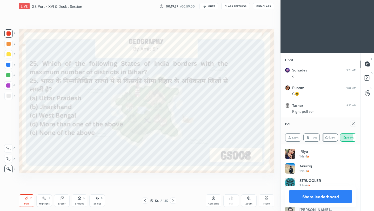
click at [354, 125] on icon at bounding box center [353, 123] width 4 height 4
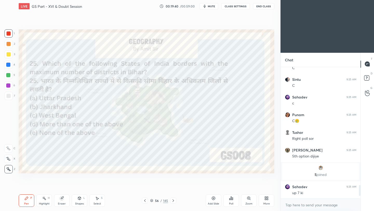
click at [173, 201] on icon at bounding box center [173, 200] width 4 height 4
click at [172, 201] on icon at bounding box center [173, 200] width 4 height 4
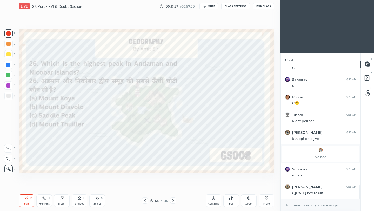
click at [232, 199] on icon at bounding box center [232, 198] width 1 height 2
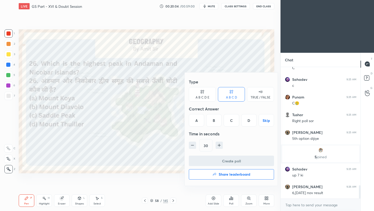
click at [232, 122] on div "C" at bounding box center [230, 120] width 15 height 12
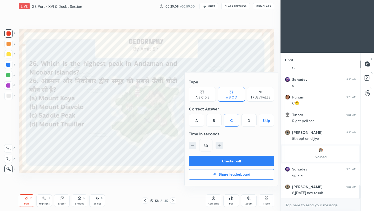
click at [245, 162] on button "Create poll" at bounding box center [231, 160] width 85 height 10
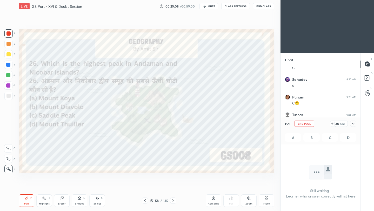
scroll to position [2, 2]
click at [355, 124] on div at bounding box center [353, 123] width 6 height 6
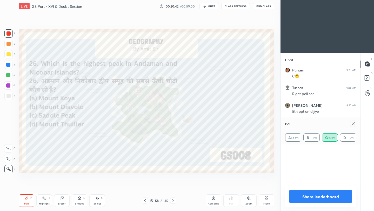
scroll to position [1296, 0]
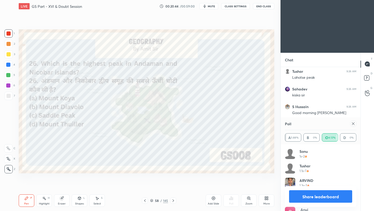
click at [265, 199] on icon at bounding box center [265, 198] width 1 height 1
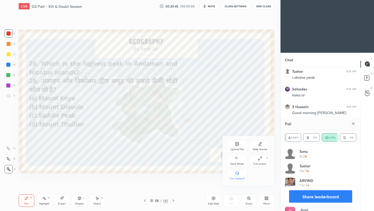
click at [238, 149] on div "Upload File" at bounding box center [236, 149] width 13 height 3
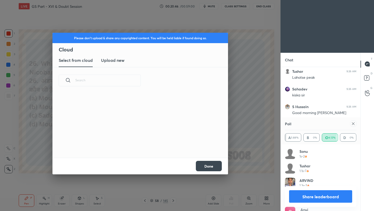
scroll to position [64, 167]
click at [111, 61] on h3 "Upload new" at bounding box center [112, 60] width 23 height 6
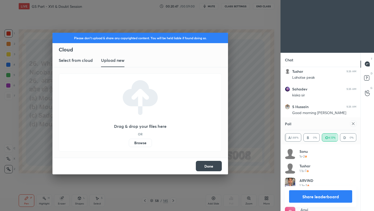
click at [137, 141] on label "Browse" at bounding box center [140, 143] width 23 height 8
click at [129, 141] on input "Browse" at bounding box center [129, 143] width 0 height 8
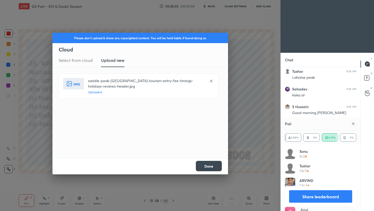
click at [208, 167] on button "Done" at bounding box center [209, 166] width 26 height 10
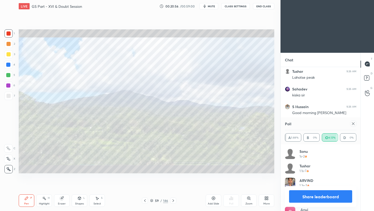
scroll to position [1313, 0]
click at [352, 123] on icon at bounding box center [353, 123] width 4 height 4
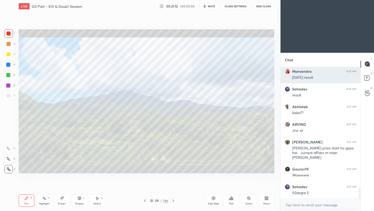
scroll to position [1366, 0]
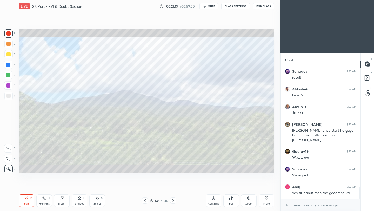
click at [173, 201] on icon at bounding box center [173, 200] width 4 height 4
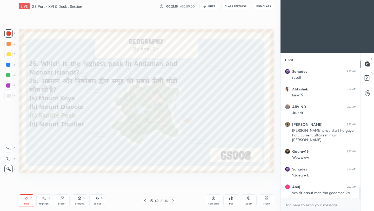
click at [173, 201] on icon at bounding box center [173, 200] width 4 height 4
click at [128, 181] on div "Setting up your live class Poll for secs No correct answer Start poll" at bounding box center [146, 100] width 259 height 177
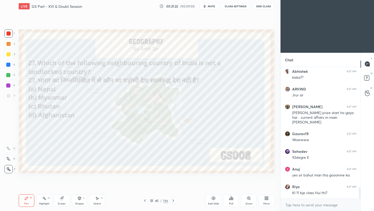
scroll to position [1401, 0]
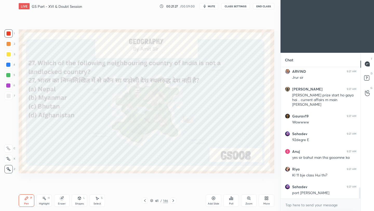
click at [232, 200] on div "Poll" at bounding box center [231, 200] width 16 height 12
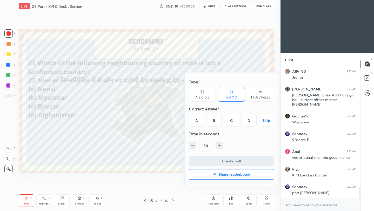
drag, startPoint x: 216, startPoint y: 120, endPoint x: 218, endPoint y: 156, distance: 36.4
click at [216, 120] on div "B" at bounding box center [213, 120] width 15 height 12
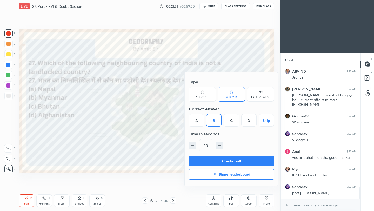
click at [221, 162] on button "Create poll" at bounding box center [231, 160] width 85 height 10
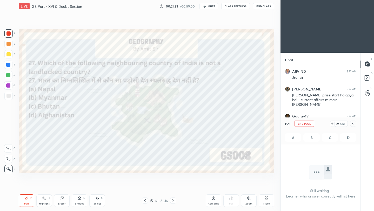
click at [353, 124] on icon at bounding box center [353, 123] width 4 height 4
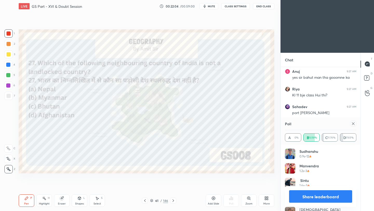
scroll to position [1499, 0]
click at [354, 124] on icon at bounding box center [353, 123] width 4 height 4
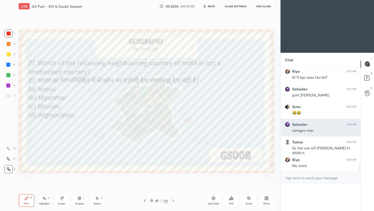
scroll to position [0, 0]
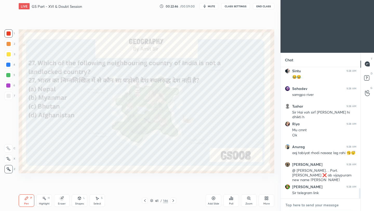
type textarea "x"
click at [311, 206] on textarea at bounding box center [320, 205] width 71 height 8
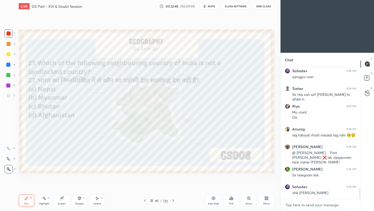
paste textarea "https://t.me/Amitvijaygs007"
type textarea "https://t.me/Amitvijaygs007"
type textarea "x"
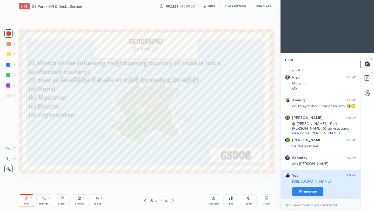
click at [302, 191] on button "Pin message" at bounding box center [307, 191] width 31 height 8
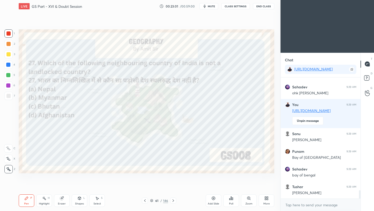
click at [173, 200] on icon at bounding box center [173, 200] width 4 height 4
click at [172, 200] on icon at bounding box center [173, 200] width 4 height 4
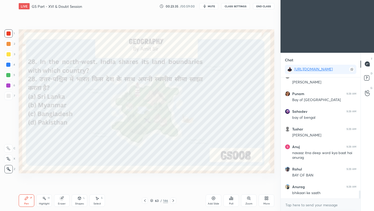
scroll to position [1738, 0]
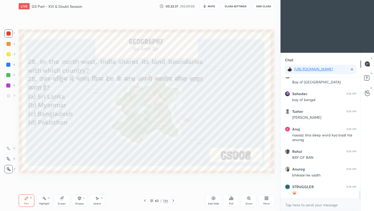
click at [231, 200] on div "Poll" at bounding box center [231, 200] width 16 height 12
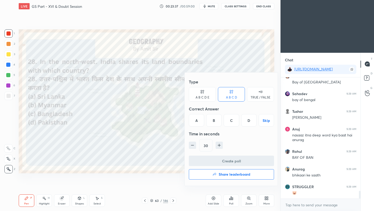
scroll to position [1755, 0]
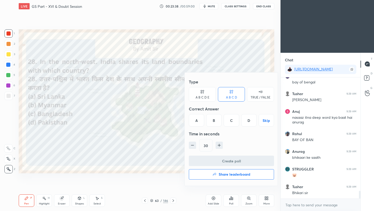
click at [247, 120] on div "D" at bounding box center [248, 120] width 15 height 12
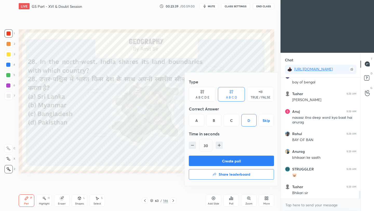
click at [239, 161] on button "Create poll" at bounding box center [231, 160] width 85 height 10
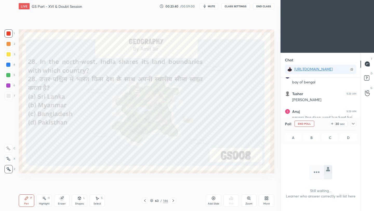
scroll to position [49, 78]
click at [354, 123] on icon at bounding box center [353, 123] width 4 height 4
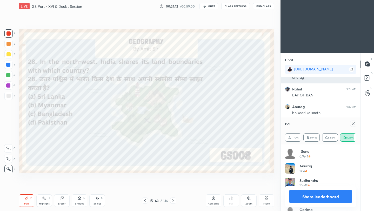
scroll to position [1822, 0]
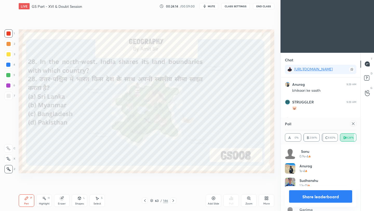
click at [354, 123] on icon at bounding box center [353, 123] width 4 height 4
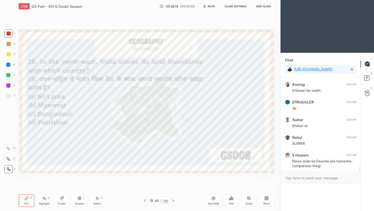
scroll to position [101, 78]
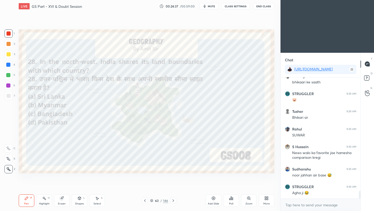
click at [173, 201] on icon at bounding box center [173, 200] width 4 height 4
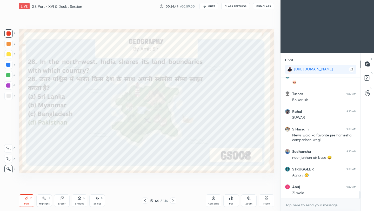
scroll to position [1866, 0]
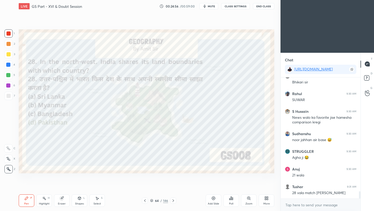
click at [172, 201] on icon at bounding box center [173, 200] width 4 height 4
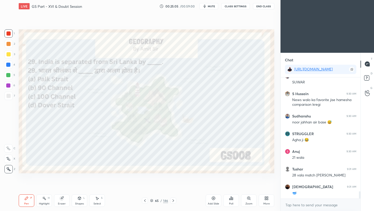
click at [232, 201] on div "Poll" at bounding box center [231, 200] width 16 height 12
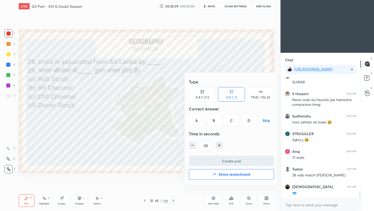
click at [198, 122] on div "A" at bounding box center [196, 120] width 15 height 12
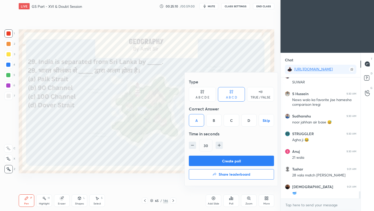
click at [217, 162] on button "Create poll" at bounding box center [231, 160] width 85 height 10
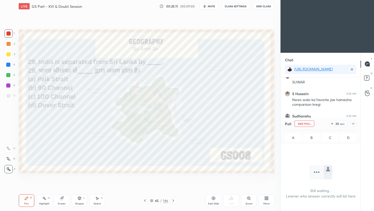
scroll to position [2, 2]
click at [353, 125] on icon at bounding box center [353, 123] width 4 height 4
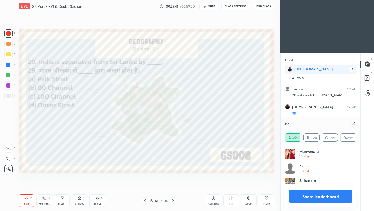
scroll to position [61, 70]
click at [352, 123] on icon at bounding box center [353, 123] width 4 height 4
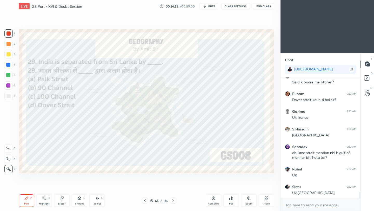
scroll to position [2105, 0]
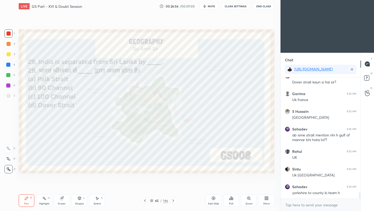
click at [265, 200] on icon at bounding box center [266, 198] width 4 height 4
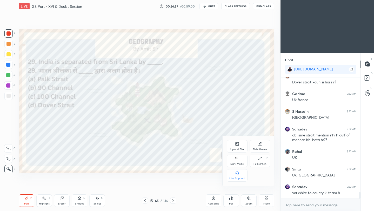
click at [237, 149] on div "Upload File" at bounding box center [236, 149] width 13 height 3
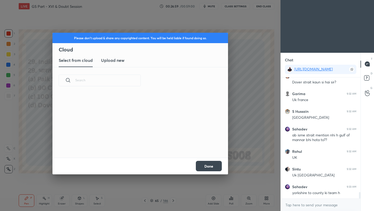
scroll to position [2127, 0]
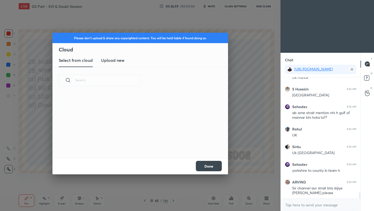
click at [107, 59] on h3 "Upload new" at bounding box center [112, 60] width 23 height 6
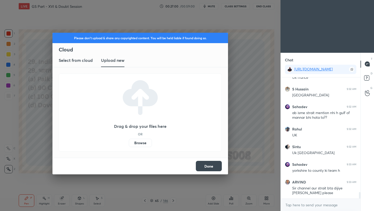
scroll to position [2149, 0]
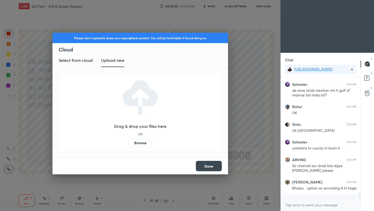
click at [139, 143] on label "Browse" at bounding box center [140, 143] width 23 height 8
click at [129, 143] on input "Browse" at bounding box center [129, 143] width 0 height 8
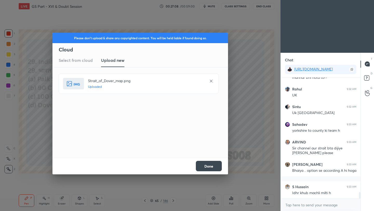
click at [208, 166] on button "Done" at bounding box center [209, 166] width 26 height 10
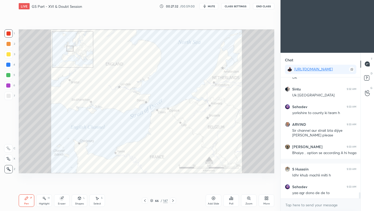
scroll to position [2202, 0]
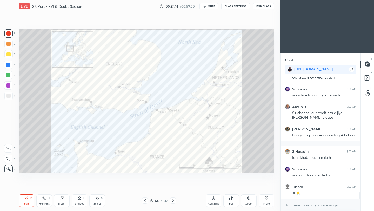
click at [213, 199] on icon at bounding box center [213, 198] width 4 height 4
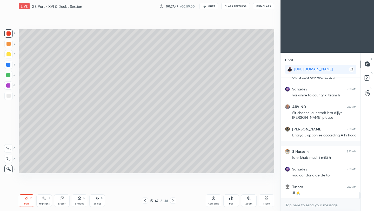
scroll to position [2220, 0]
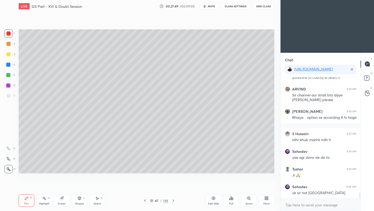
click at [9, 43] on div at bounding box center [8, 44] width 4 height 4
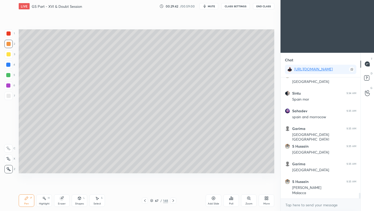
scroll to position [2419, 0]
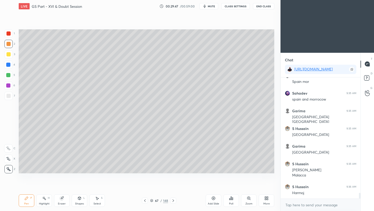
click at [146, 201] on icon at bounding box center [145, 200] width 4 height 4
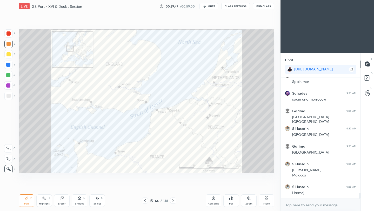
click at [145, 202] on icon at bounding box center [145, 200] width 4 height 4
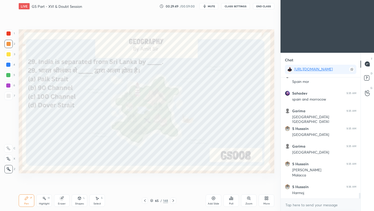
click at [174, 199] on icon at bounding box center [173, 200] width 4 height 4
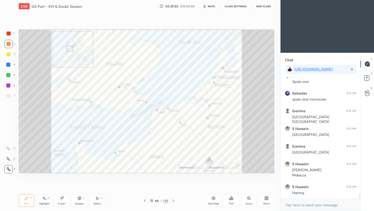
click at [174, 199] on icon at bounding box center [173, 200] width 4 height 4
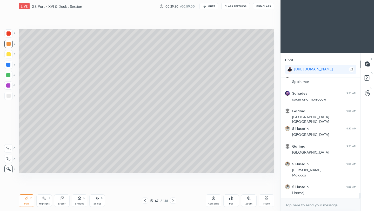
click at [174, 199] on icon at bounding box center [173, 200] width 4 height 4
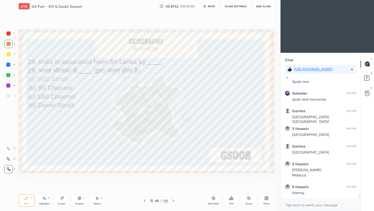
click at [173, 202] on icon at bounding box center [173, 200] width 4 height 4
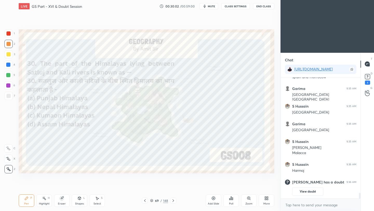
click at [231, 199] on icon at bounding box center [231, 197] width 1 height 3
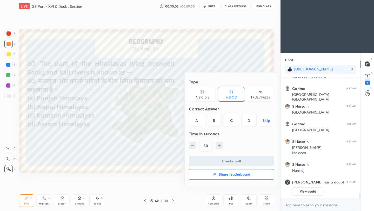
drag, startPoint x: 232, startPoint y: 122, endPoint x: 235, endPoint y: 157, distance: 35.1
click at [232, 122] on div "C" at bounding box center [230, 120] width 15 height 12
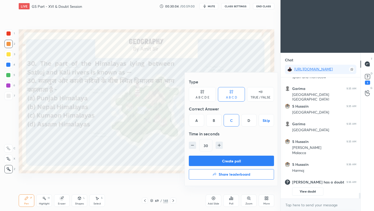
click at [235, 162] on button "Create poll" at bounding box center [231, 160] width 85 height 10
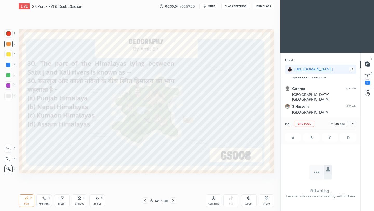
scroll to position [2, 2]
click at [367, 78] on rect at bounding box center [367, 76] width 5 height 5
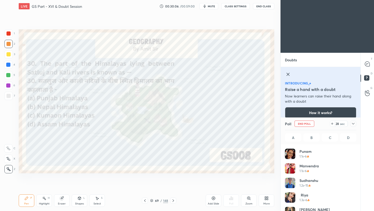
scroll to position [61, 70]
click at [353, 123] on icon at bounding box center [353, 123] width 4 height 4
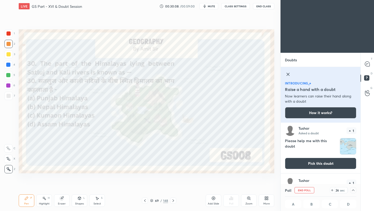
scroll to position [0, 0]
click at [346, 149] on img "grid" at bounding box center [348, 146] width 16 height 16
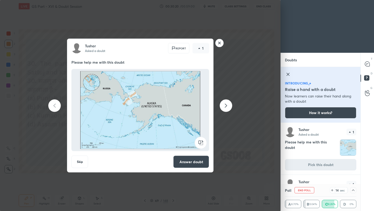
click at [220, 43] on rect at bounding box center [219, 43] width 8 height 8
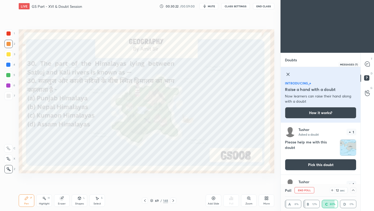
click at [367, 64] on icon at bounding box center [367, 64] width 2 height 0
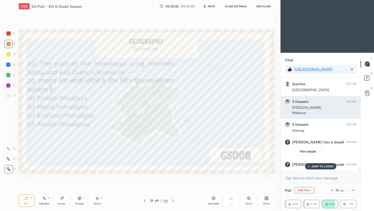
scroll to position [2152, 0]
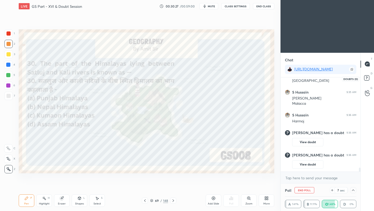
click at [366, 78] on icon at bounding box center [366, 77] width 2 height 2
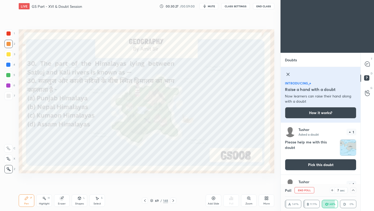
scroll to position [59, 78]
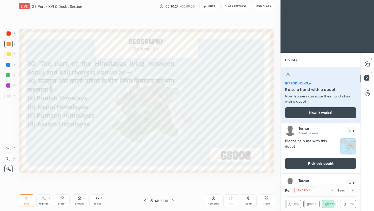
click at [344, 148] on img "grid" at bounding box center [348, 146] width 16 height 16
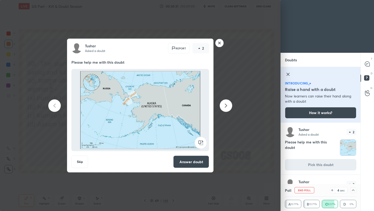
click at [221, 44] on rect at bounding box center [219, 43] width 8 height 8
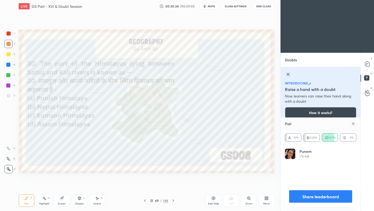
scroll to position [59, 70]
click at [353, 124] on icon at bounding box center [353, 123] width 3 height 3
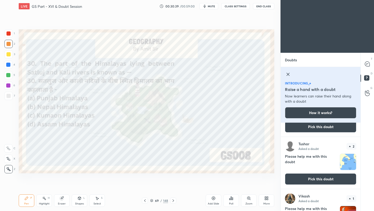
click at [345, 162] on img "grid" at bounding box center [348, 162] width 16 height 16
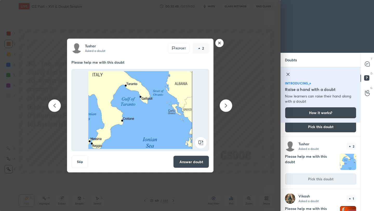
click at [223, 45] on icon at bounding box center [219, 43] width 8 height 8
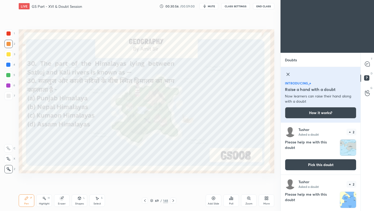
drag, startPoint x: 10, startPoint y: 35, endPoint x: 16, endPoint y: 48, distance: 13.7
click at [10, 36] on div at bounding box center [8, 33] width 8 height 8
click at [0, 210] on div "1 2 3 4 5 6 7 C X Z C X Z E E Erase all H H LIVE GS Part - XVI & Doubt Session …" at bounding box center [138, 105] width 276 height 211
click at [368, 64] on icon at bounding box center [367, 63] width 5 height 5
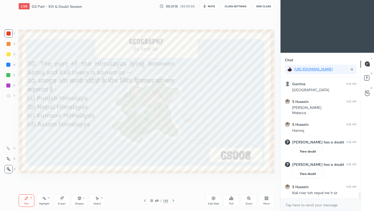
click at [173, 201] on icon at bounding box center [173, 200] width 4 height 4
click at [230, 199] on icon at bounding box center [229, 198] width 1 height 1
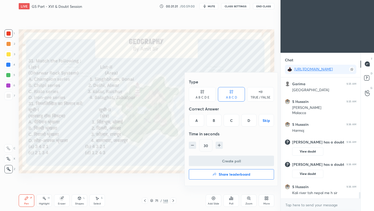
scroll to position [2160, 0]
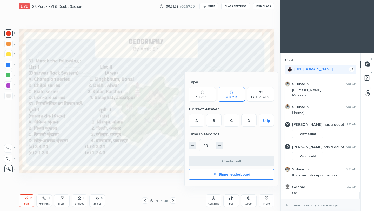
click at [198, 122] on div "A" at bounding box center [196, 120] width 15 height 12
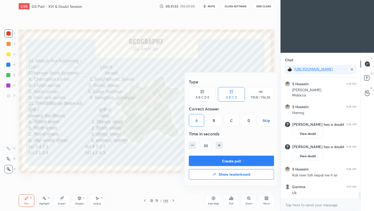
click at [221, 163] on button "Create poll" at bounding box center [231, 160] width 85 height 10
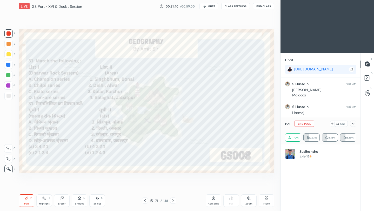
scroll to position [61, 70]
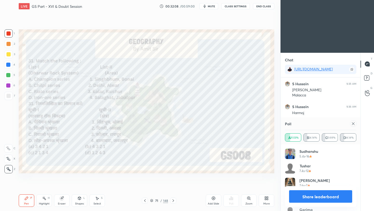
click at [354, 123] on icon at bounding box center [353, 123] width 4 height 4
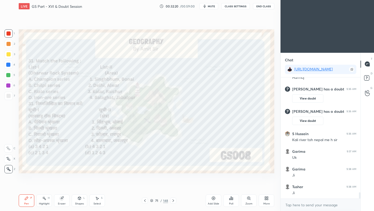
scroll to position [2213, 0]
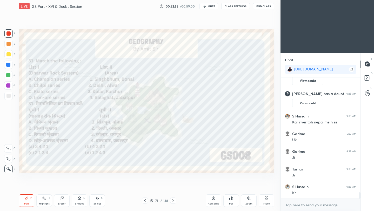
click at [172, 201] on icon at bounding box center [173, 200] width 4 height 4
click at [173, 201] on icon at bounding box center [173, 200] width 4 height 4
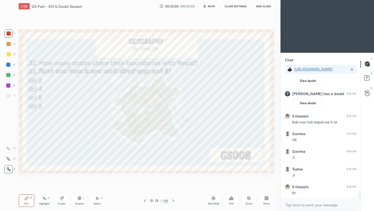
scroll to position [2231, 0]
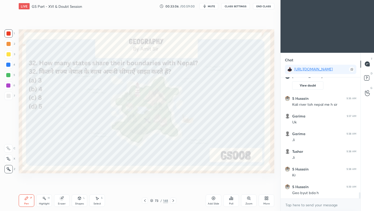
click at [234, 198] on div "Poll" at bounding box center [231, 200] width 16 height 12
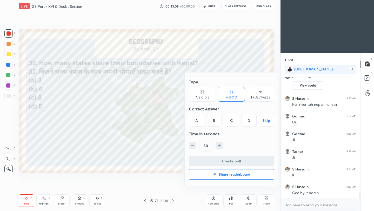
drag, startPoint x: 249, startPoint y: 123, endPoint x: 246, endPoint y: 144, distance: 21.5
click at [249, 123] on div "D" at bounding box center [248, 120] width 15 height 12
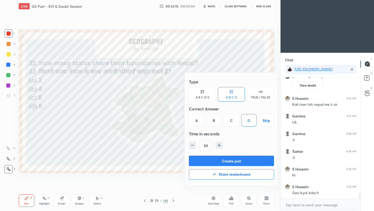
click at [238, 162] on button "Create poll" at bounding box center [231, 160] width 85 height 10
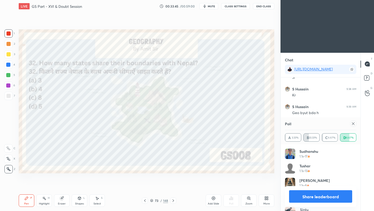
scroll to position [2329, 0]
click at [353, 124] on icon at bounding box center [353, 123] width 3 height 3
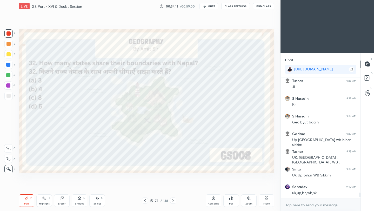
scroll to position [2307, 0]
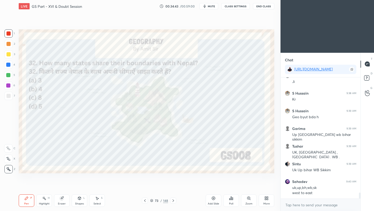
click at [173, 201] on icon at bounding box center [173, 200] width 2 height 3
click at [173, 201] on icon at bounding box center [173, 200] width 4 height 4
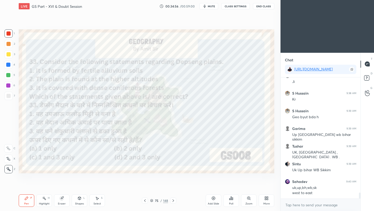
click at [231, 202] on div "Poll" at bounding box center [231, 203] width 4 height 3
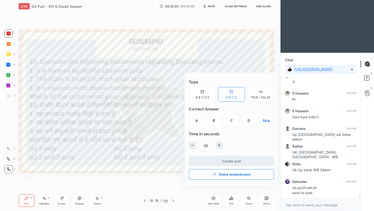
click at [215, 122] on div "B" at bounding box center [213, 120] width 15 height 12
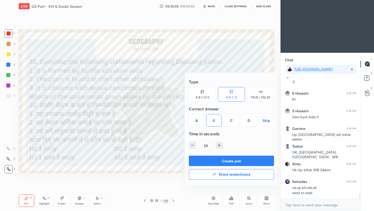
click at [211, 164] on button "Create poll" at bounding box center [231, 160] width 85 height 10
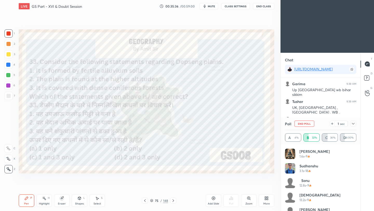
scroll to position [2369, 0]
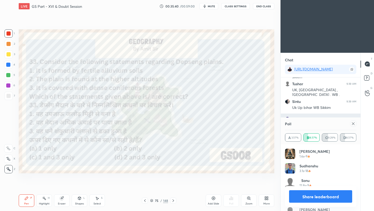
click at [354, 122] on icon at bounding box center [353, 123] width 4 height 4
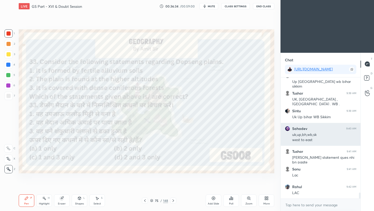
scroll to position [2377, 0]
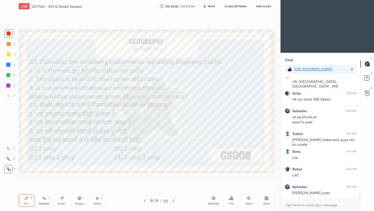
click at [174, 201] on icon at bounding box center [173, 200] width 4 height 4
click at [172, 201] on icon at bounding box center [173, 200] width 4 height 4
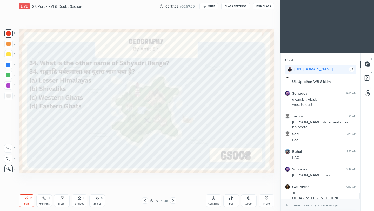
scroll to position [2400, 0]
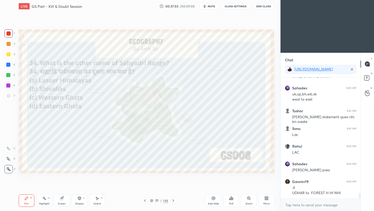
click at [232, 201] on div "Poll" at bounding box center [231, 200] width 16 height 12
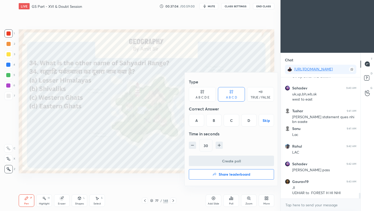
click at [232, 122] on div "C" at bounding box center [230, 120] width 15 height 12
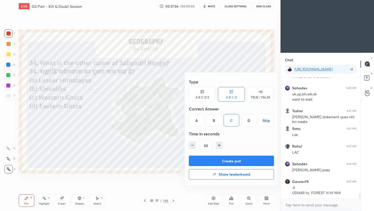
click at [234, 162] on button "Create poll" at bounding box center [231, 160] width 85 height 10
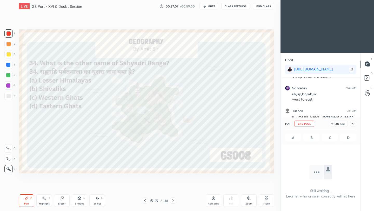
scroll to position [49, 78]
click at [354, 124] on icon at bounding box center [353, 123] width 4 height 4
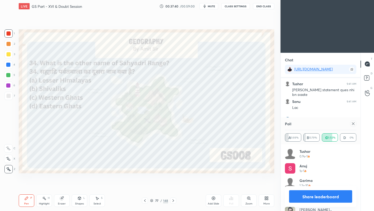
scroll to position [2449, 0]
click at [353, 123] on icon at bounding box center [353, 123] width 4 height 4
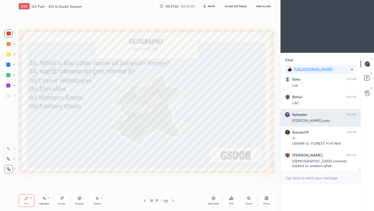
scroll to position [2434, 0]
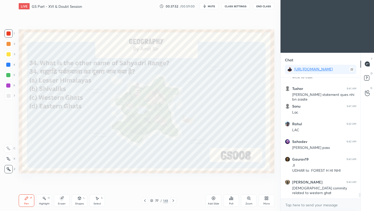
click at [173, 200] on icon at bounding box center [173, 200] width 2 height 3
click at [174, 201] on icon at bounding box center [173, 200] width 4 height 4
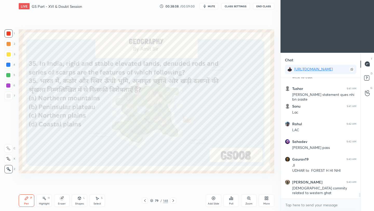
click at [233, 201] on div "Poll" at bounding box center [231, 200] width 16 height 12
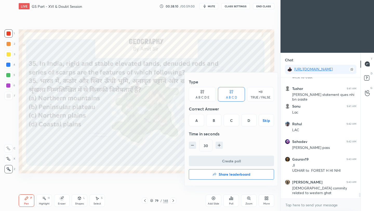
drag, startPoint x: 214, startPoint y: 121, endPoint x: 219, endPoint y: 146, distance: 25.6
click at [214, 121] on div "B" at bounding box center [213, 120] width 15 height 12
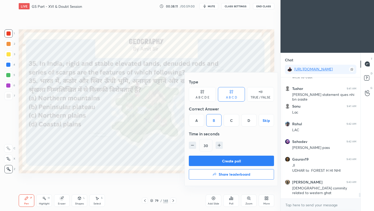
click at [219, 160] on button "Create poll" at bounding box center [231, 160] width 85 height 10
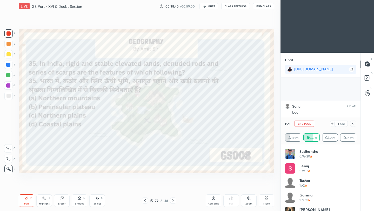
scroll to position [2467, 0]
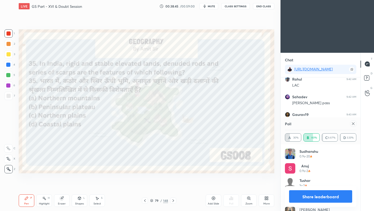
click at [353, 123] on icon at bounding box center [353, 123] width 4 height 4
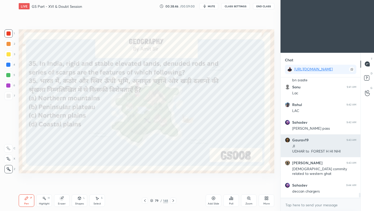
scroll to position [76, 78]
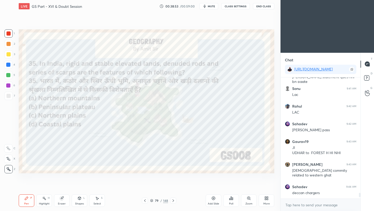
click at [173, 201] on icon at bounding box center [173, 200] width 4 height 4
click at [230, 200] on div "Poll" at bounding box center [231, 200] width 16 height 12
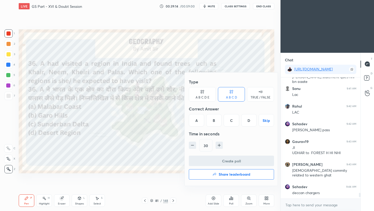
click at [248, 122] on div "D" at bounding box center [248, 120] width 15 height 12
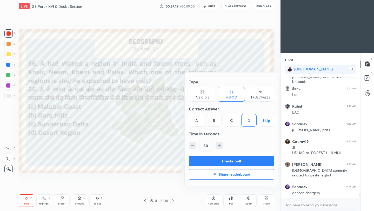
drag, startPoint x: 238, startPoint y: 160, endPoint x: 241, endPoint y: 159, distance: 3.1
click at [238, 160] on button "Create poll" at bounding box center [231, 160] width 85 height 10
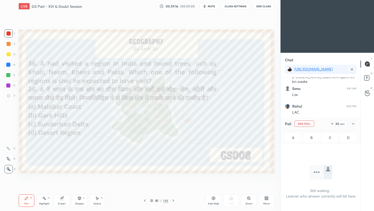
scroll to position [2, 2]
click at [351, 123] on icon at bounding box center [353, 123] width 4 height 4
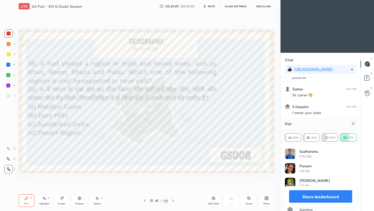
scroll to position [2626, 0]
click at [353, 124] on icon at bounding box center [353, 123] width 3 height 3
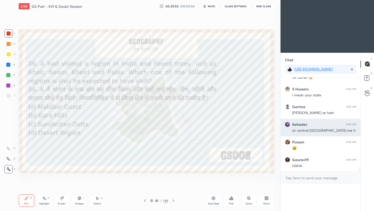
scroll to position [2618, 0]
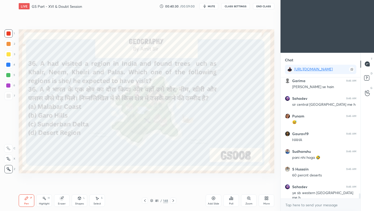
click at [173, 201] on icon at bounding box center [173, 200] width 4 height 4
click at [172, 201] on icon at bounding box center [173, 200] width 4 height 4
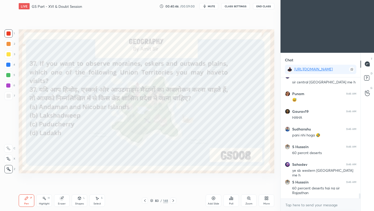
click at [232, 200] on div "Poll" at bounding box center [231, 200] width 16 height 12
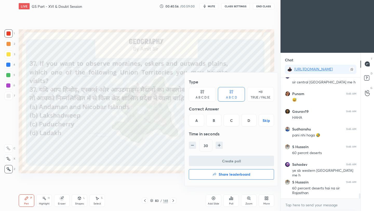
scroll to position [2696, 0]
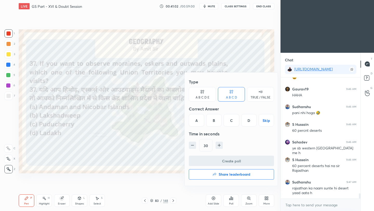
drag, startPoint x: 197, startPoint y: 122, endPoint x: 204, endPoint y: 150, distance: 28.5
click at [197, 123] on div "A" at bounding box center [196, 120] width 15 height 12
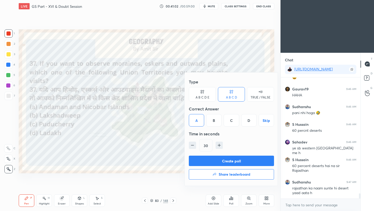
click at [210, 161] on button "Create poll" at bounding box center [231, 160] width 85 height 10
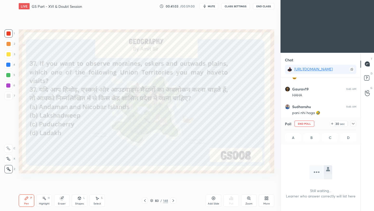
scroll to position [49, 78]
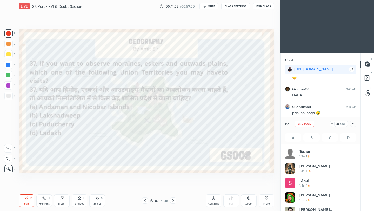
click at [353, 124] on icon at bounding box center [353, 123] width 4 height 4
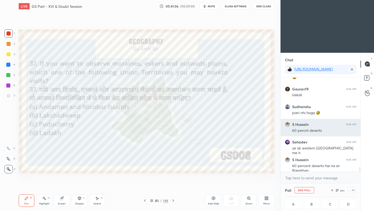
scroll to position [2723, 0]
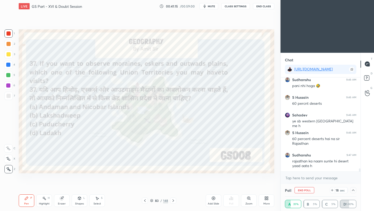
click at [303, 191] on button "End Poll" at bounding box center [304, 190] width 20 height 6
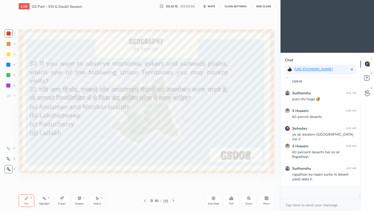
scroll to position [2, 2]
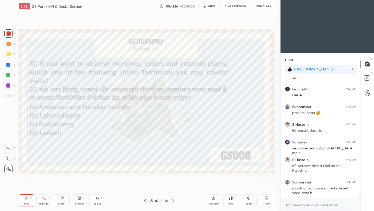
click at [231, 201] on div "Poll" at bounding box center [231, 200] width 16 height 12
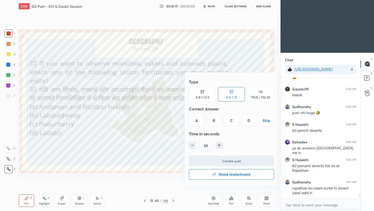
click at [249, 119] on div "D" at bounding box center [248, 120] width 15 height 12
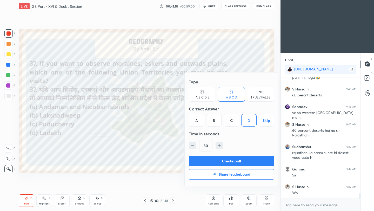
click at [241, 160] on button "Create poll" at bounding box center [231, 160] width 85 height 10
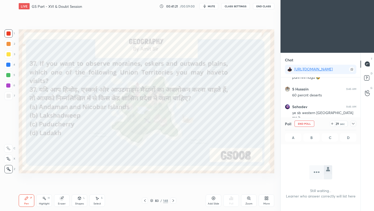
click at [353, 123] on icon at bounding box center [353, 123] width 4 height 4
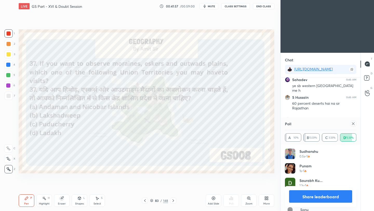
click at [353, 124] on icon at bounding box center [353, 123] width 4 height 4
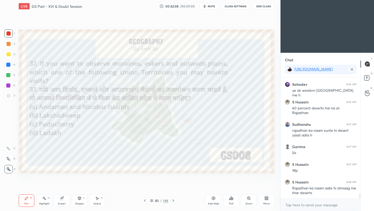
click at [172, 200] on icon at bounding box center [173, 200] width 4 height 4
click at [232, 201] on div "Poll" at bounding box center [231, 200] width 16 height 12
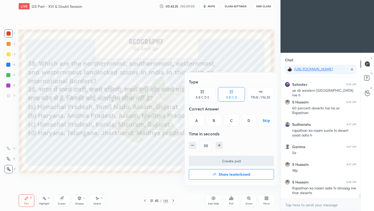
click at [250, 122] on div "D" at bounding box center [248, 120] width 15 height 12
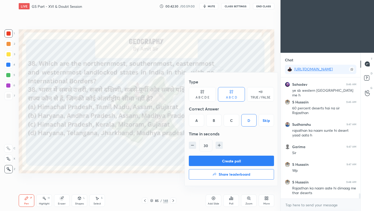
click at [237, 160] on button "Create poll" at bounding box center [231, 160] width 85 height 10
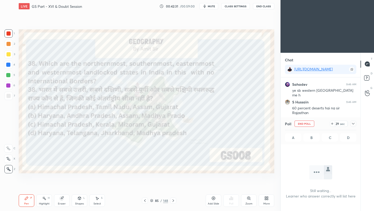
click at [353, 124] on icon at bounding box center [353, 123] width 4 height 4
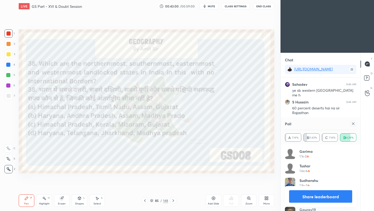
scroll to position [61, 70]
click at [353, 123] on icon at bounding box center [353, 123] width 3 height 3
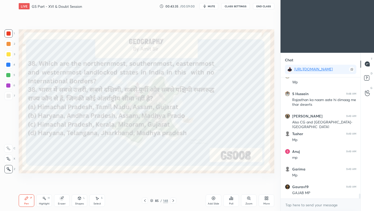
scroll to position [2860, 0]
click at [173, 201] on icon at bounding box center [173, 200] width 4 height 4
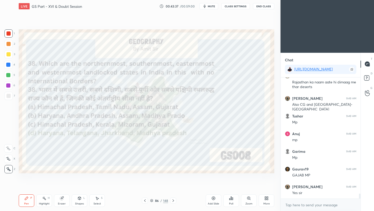
scroll to position [2878, 0]
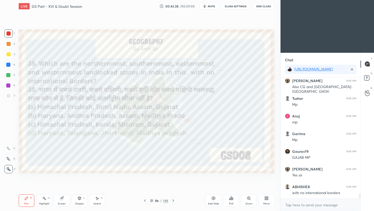
click at [172, 200] on icon at bounding box center [173, 200] width 4 height 4
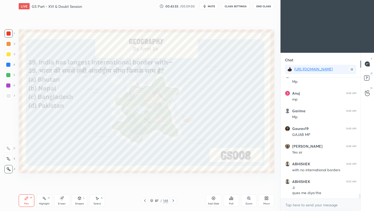
scroll to position [2918, 0]
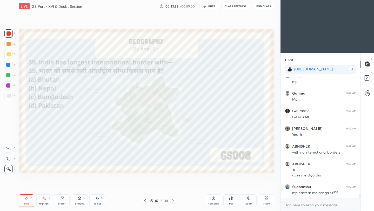
click at [233, 199] on div "Poll" at bounding box center [231, 200] width 16 height 12
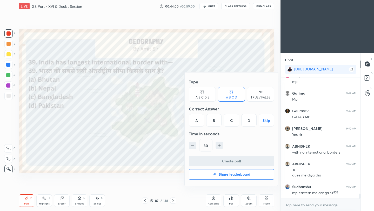
click at [231, 121] on div "C" at bounding box center [230, 120] width 15 height 12
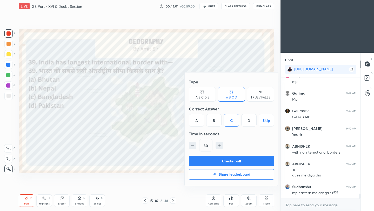
scroll to position [2936, 0]
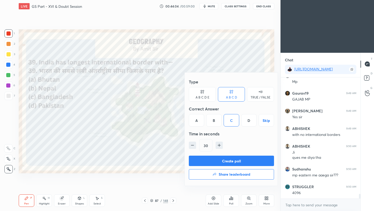
click at [229, 161] on button "Create poll" at bounding box center [231, 160] width 85 height 10
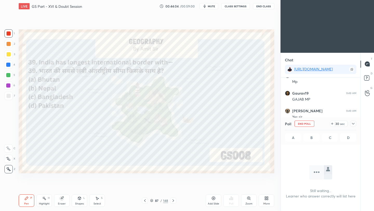
scroll to position [2, 2]
click at [353, 123] on icon at bounding box center [353, 124] width 3 height 2
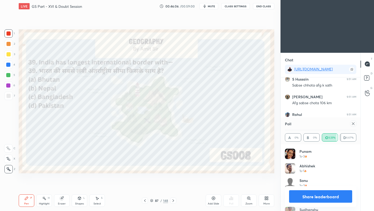
scroll to position [3131, 0]
click at [354, 124] on icon at bounding box center [353, 123] width 4 height 4
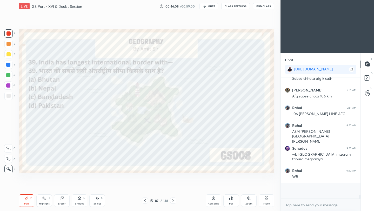
scroll to position [118, 78]
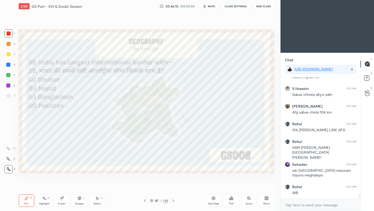
click at [172, 201] on icon at bounding box center [173, 200] width 4 height 4
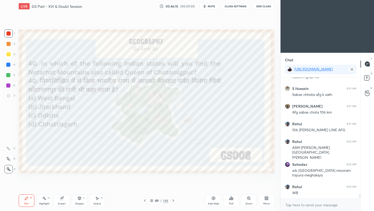
click at [231, 200] on div "Poll" at bounding box center [231, 200] width 16 height 12
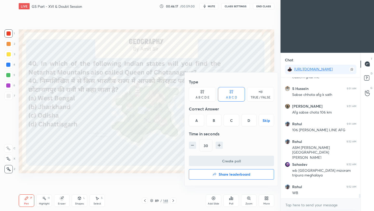
click at [214, 122] on div "B" at bounding box center [213, 120] width 15 height 12
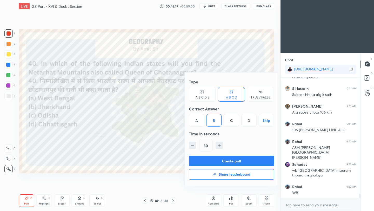
click at [205, 163] on button "Create poll" at bounding box center [231, 160] width 85 height 10
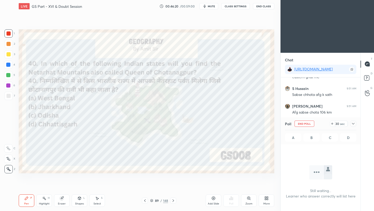
scroll to position [2, 2]
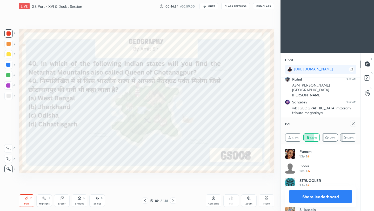
click at [353, 122] on icon at bounding box center [353, 123] width 4 height 4
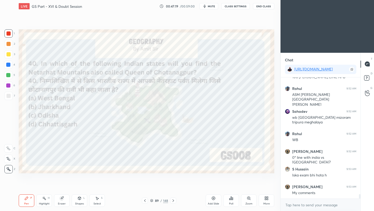
scroll to position [3175, 0]
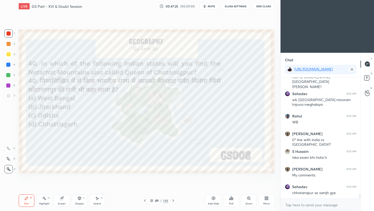
click at [172, 200] on icon at bounding box center [173, 200] width 4 height 4
click at [172, 201] on icon at bounding box center [173, 200] width 4 height 4
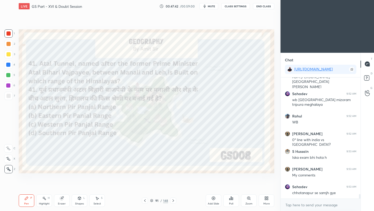
click at [234, 200] on div "Poll" at bounding box center [231, 200] width 16 height 12
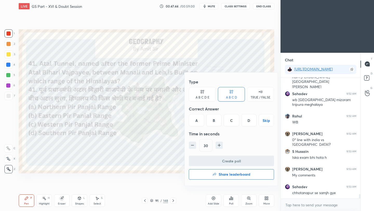
click at [215, 120] on div "B" at bounding box center [213, 120] width 15 height 12
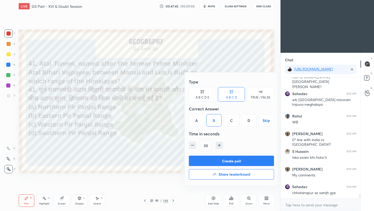
click at [214, 162] on button "Create poll" at bounding box center [231, 160] width 85 height 10
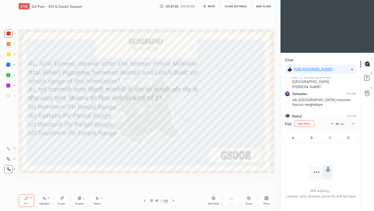
scroll to position [92, 78]
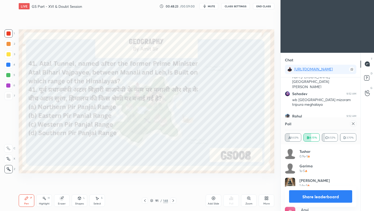
click at [354, 122] on icon at bounding box center [353, 123] width 3 height 3
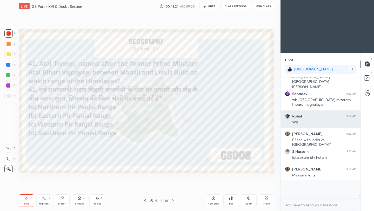
scroll to position [2, 2]
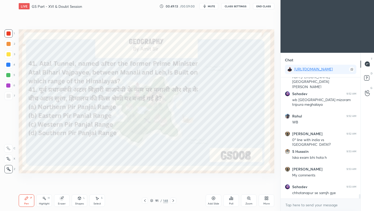
click at [173, 200] on icon at bounding box center [173, 200] width 4 height 4
click at [174, 201] on icon at bounding box center [173, 200] width 4 height 4
click at [231, 201] on div "Poll" at bounding box center [231, 200] width 16 height 12
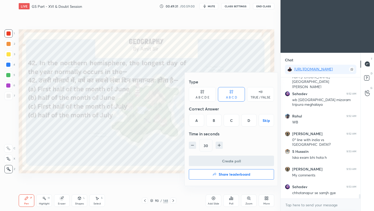
click at [214, 122] on div "B" at bounding box center [213, 120] width 15 height 12
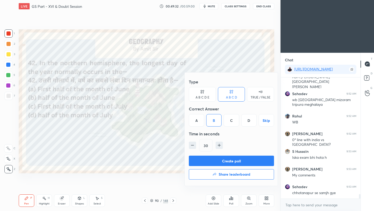
click at [207, 162] on button "Create poll" at bounding box center [231, 160] width 85 height 10
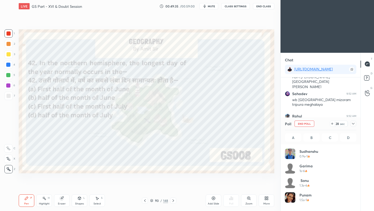
click at [354, 124] on icon at bounding box center [353, 123] width 4 height 4
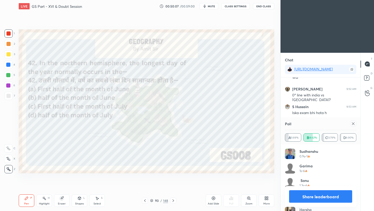
scroll to position [3237, 0]
click at [355, 123] on div at bounding box center [353, 123] width 6 height 6
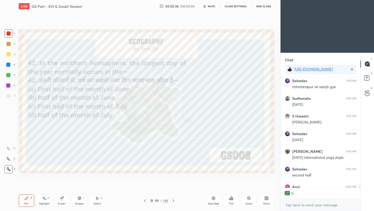
scroll to position [3309, 0]
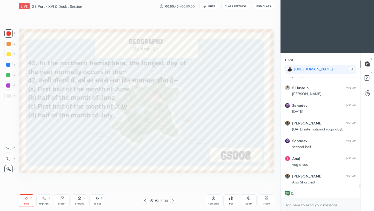
click at [230, 199] on icon at bounding box center [231, 198] width 4 height 4
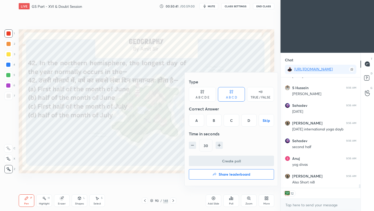
click at [229, 177] on button "Share leaderboard" at bounding box center [231, 174] width 85 height 10
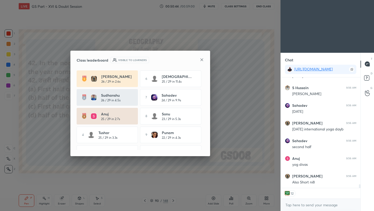
scroll to position [2, 2]
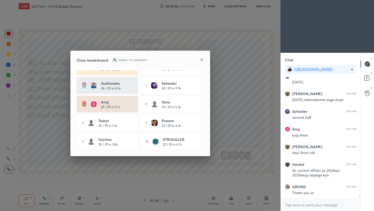
click at [201, 58] on icon at bounding box center [202, 60] width 4 height 4
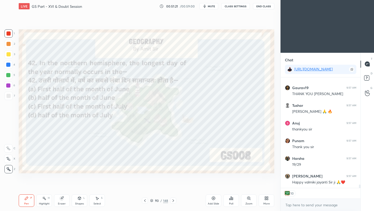
scroll to position [3508, 0]
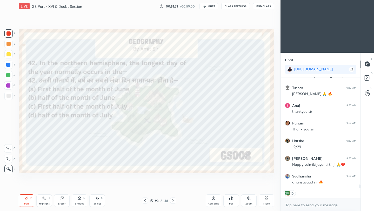
click at [265, 7] on button "End Class" at bounding box center [263, 6] width 21 height 6
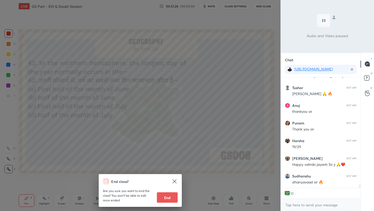
click at [200, 117] on div "End class? Are you sure you want to end the class? You won’t be able to edit on…" at bounding box center [140, 105] width 280 height 211
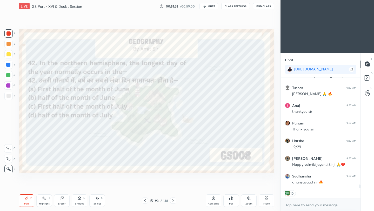
click at [266, 6] on button "End Class" at bounding box center [263, 6] width 21 height 6
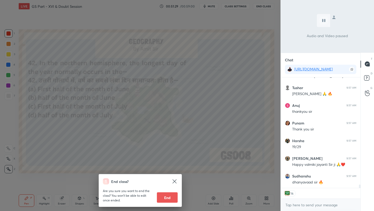
scroll to position [3525, 0]
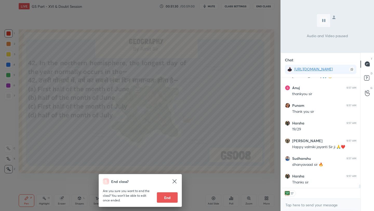
click at [169, 198] on button "End" at bounding box center [167, 197] width 21 height 10
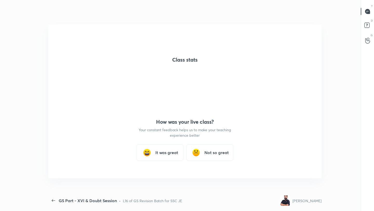
scroll to position [2, 0]
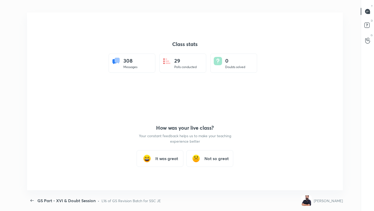
type textarea "x"
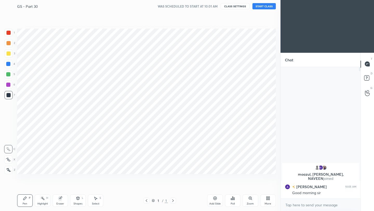
scroll to position [177, 260]
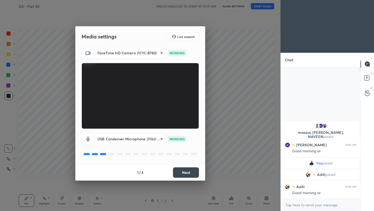
click at [192, 169] on button "Next" at bounding box center [186, 172] width 26 height 10
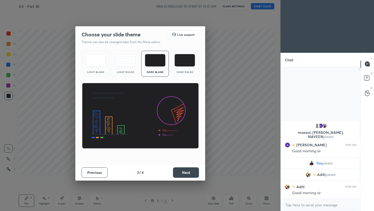
click at [192, 169] on button "Next" at bounding box center [186, 172] width 26 height 10
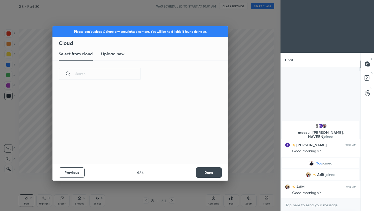
scroll to position [77, 167]
click at [216, 173] on button "Done" at bounding box center [209, 172] width 26 height 10
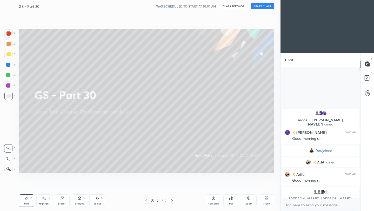
click at [263, 7] on button "START CLASS" at bounding box center [262, 6] width 23 height 6
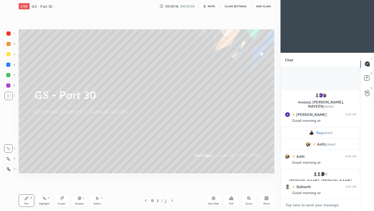
type textarea "x"
click at [310, 207] on textarea at bounding box center [320, 205] width 71 height 8
paste textarea "https://t.me/Amitvijaygs007"
type textarea "https://t.me/Amitvijaygs007"
type textarea "x"
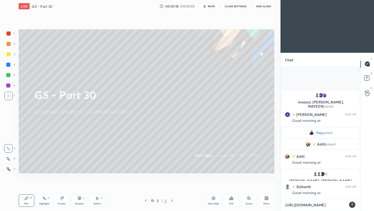
scroll to position [86, 78]
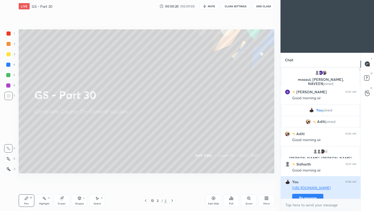
click at [311, 196] on button "Pin message" at bounding box center [307, 198] width 31 height 8
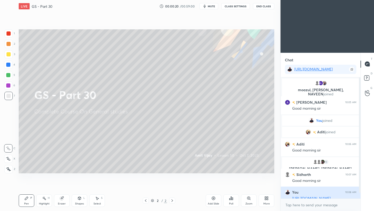
scroll to position [76, 78]
click at [213, 199] on icon at bounding box center [213, 198] width 4 height 4
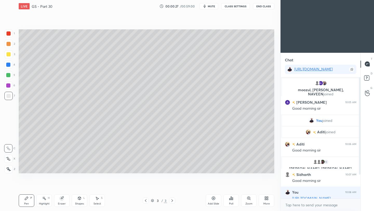
click at [7, 168] on icon at bounding box center [8, 169] width 5 height 4
click at [9, 43] on div at bounding box center [8, 44] width 4 height 4
click at [8, 96] on div at bounding box center [8, 96] width 4 height 4
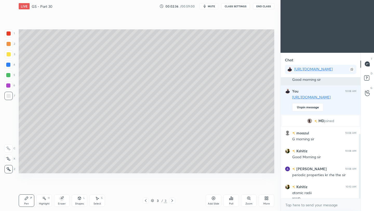
scroll to position [106, 0]
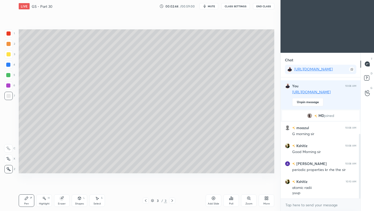
click at [214, 198] on icon at bounding box center [213, 198] width 4 height 4
click at [8, 55] on div at bounding box center [8, 54] width 4 height 4
drag, startPoint x: 9, startPoint y: 98, endPoint x: 16, endPoint y: 98, distance: 7.0
click at [9, 98] on div at bounding box center [8, 96] width 8 height 8
click at [215, 199] on icon at bounding box center [213, 198] width 4 height 4
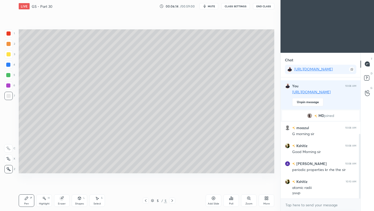
scroll to position [119, 78]
click at [10, 54] on div at bounding box center [8, 54] width 8 height 8
click at [9, 98] on div at bounding box center [8, 96] width 4 height 4
click at [64, 202] on div "Eraser" at bounding box center [62, 203] width 8 height 3
click at [28, 202] on div "Pen" at bounding box center [26, 203] width 5 height 3
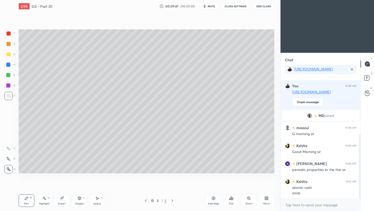
click at [214, 200] on icon at bounding box center [213, 198] width 4 height 4
click at [8, 54] on div at bounding box center [8, 54] width 4 height 4
click at [10, 97] on div at bounding box center [8, 96] width 4 height 4
click at [10, 54] on div at bounding box center [8, 54] width 4 height 4
drag, startPoint x: 8, startPoint y: 97, endPoint x: 15, endPoint y: 108, distance: 14.1
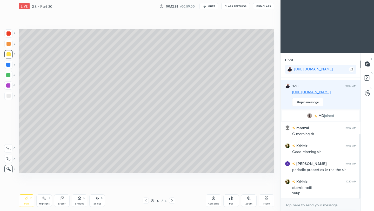
click at [8, 97] on div at bounding box center [8, 96] width 4 height 4
drag, startPoint x: 215, startPoint y: 201, endPoint x: 216, endPoint y: 205, distance: 4.0
click at [215, 201] on div "Add Slide" at bounding box center [214, 200] width 16 height 12
click at [9, 54] on div at bounding box center [8, 54] width 4 height 4
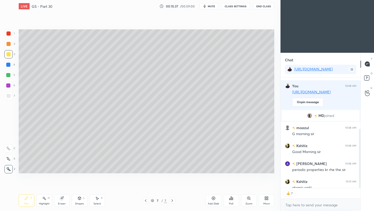
drag, startPoint x: 8, startPoint y: 96, endPoint x: 15, endPoint y: 107, distance: 13.5
click at [8, 97] on div at bounding box center [8, 96] width 4 height 4
click at [213, 199] on icon at bounding box center [213, 198] width 4 height 4
click at [10, 56] on div at bounding box center [8, 54] width 4 height 4
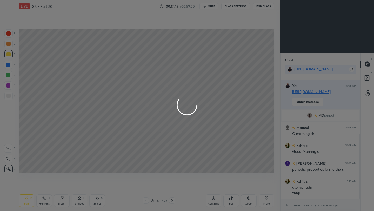
click at [125, 82] on div "1 2 3 4 5 6 7 C X Z C X Z E E Erase all H H LIVE GS - Part 30 00:17:45 / 00:59:…" at bounding box center [187, 105] width 374 height 211
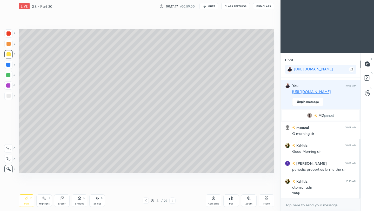
scroll to position [124, 0]
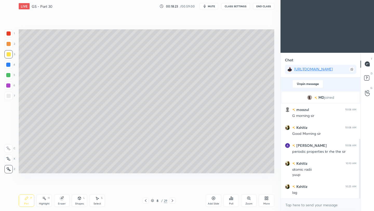
click at [8, 98] on div at bounding box center [8, 96] width 4 height 4
click at [266, 7] on button "End Class" at bounding box center [263, 6] width 21 height 6
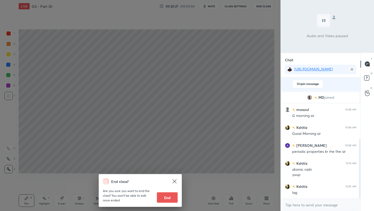
click at [246, 79] on div "End class? Are you sure you want to end the class? You won’t be able to edit on…" at bounding box center [140, 105] width 280 height 211
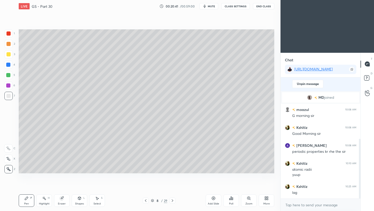
click at [172, 202] on icon at bounding box center [172, 200] width 4 height 4
click at [144, 200] on icon at bounding box center [145, 200] width 4 height 4
click at [145, 201] on icon at bounding box center [145, 200] width 4 height 4
click at [146, 201] on icon at bounding box center [145, 200] width 4 height 4
click at [172, 201] on icon at bounding box center [173, 200] width 2 height 3
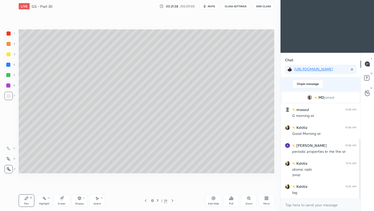
click at [172, 200] on icon at bounding box center [172, 200] width 4 height 4
click at [172, 200] on icon at bounding box center [173, 200] width 2 height 3
click at [147, 200] on icon at bounding box center [145, 200] width 4 height 4
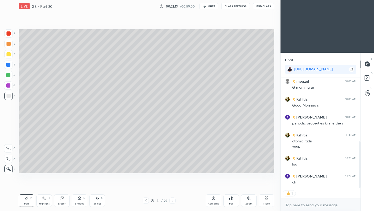
click at [145, 201] on icon at bounding box center [146, 200] width 2 height 3
click at [146, 201] on icon at bounding box center [146, 200] width 2 height 3
click at [145, 201] on icon at bounding box center [145, 200] width 4 height 4
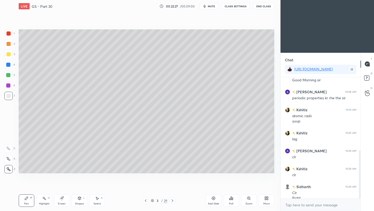
scroll to position [183, 0]
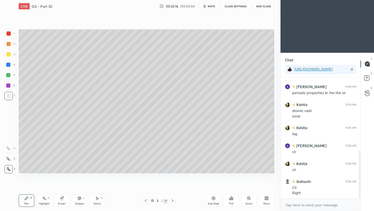
click at [211, 200] on div "Add Slide" at bounding box center [214, 200] width 16 height 12
click at [7, 55] on div at bounding box center [8, 54] width 4 height 4
drag, startPoint x: 9, startPoint y: 95, endPoint x: 16, endPoint y: 94, distance: 6.8
click at [10, 95] on div at bounding box center [8, 96] width 4 height 4
click at [213, 199] on icon at bounding box center [213, 198] width 4 height 4
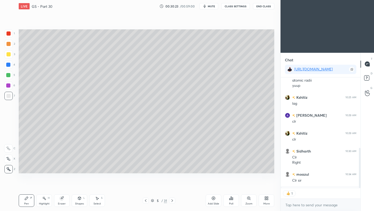
scroll to position [2, 2]
click at [174, 200] on icon at bounding box center [172, 200] width 4 height 4
click at [173, 201] on icon at bounding box center [172, 200] width 4 height 4
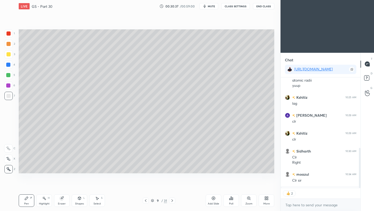
click at [173, 202] on icon at bounding box center [172, 200] width 4 height 4
click at [172, 202] on icon at bounding box center [172, 200] width 4 height 4
click at [145, 201] on icon at bounding box center [145, 200] width 4 height 4
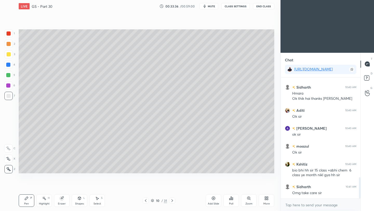
scroll to position [564, 0]
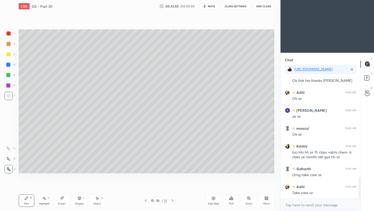
click at [267, 8] on button "End Class" at bounding box center [263, 6] width 21 height 6
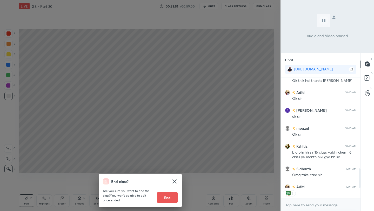
scroll to position [2, 2]
click at [172, 200] on button "End" at bounding box center [167, 197] width 21 height 10
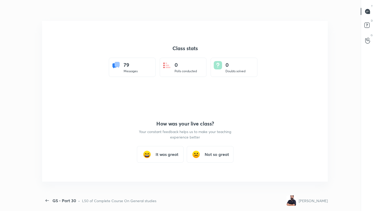
type textarea "x"
